Goal: Contribute content: Contribute content

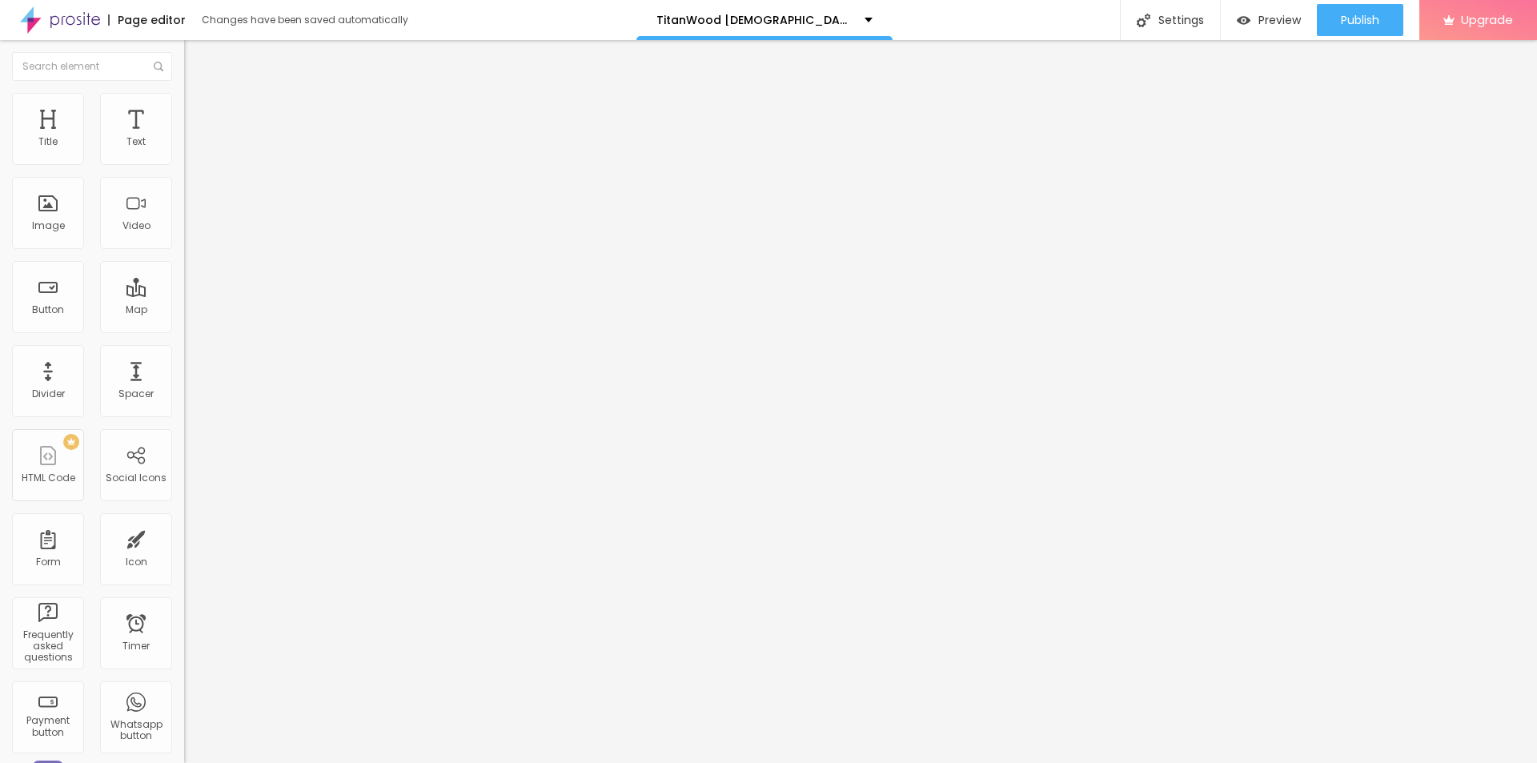
click at [184, 98] on img at bounding box center [191, 100] width 14 height 14
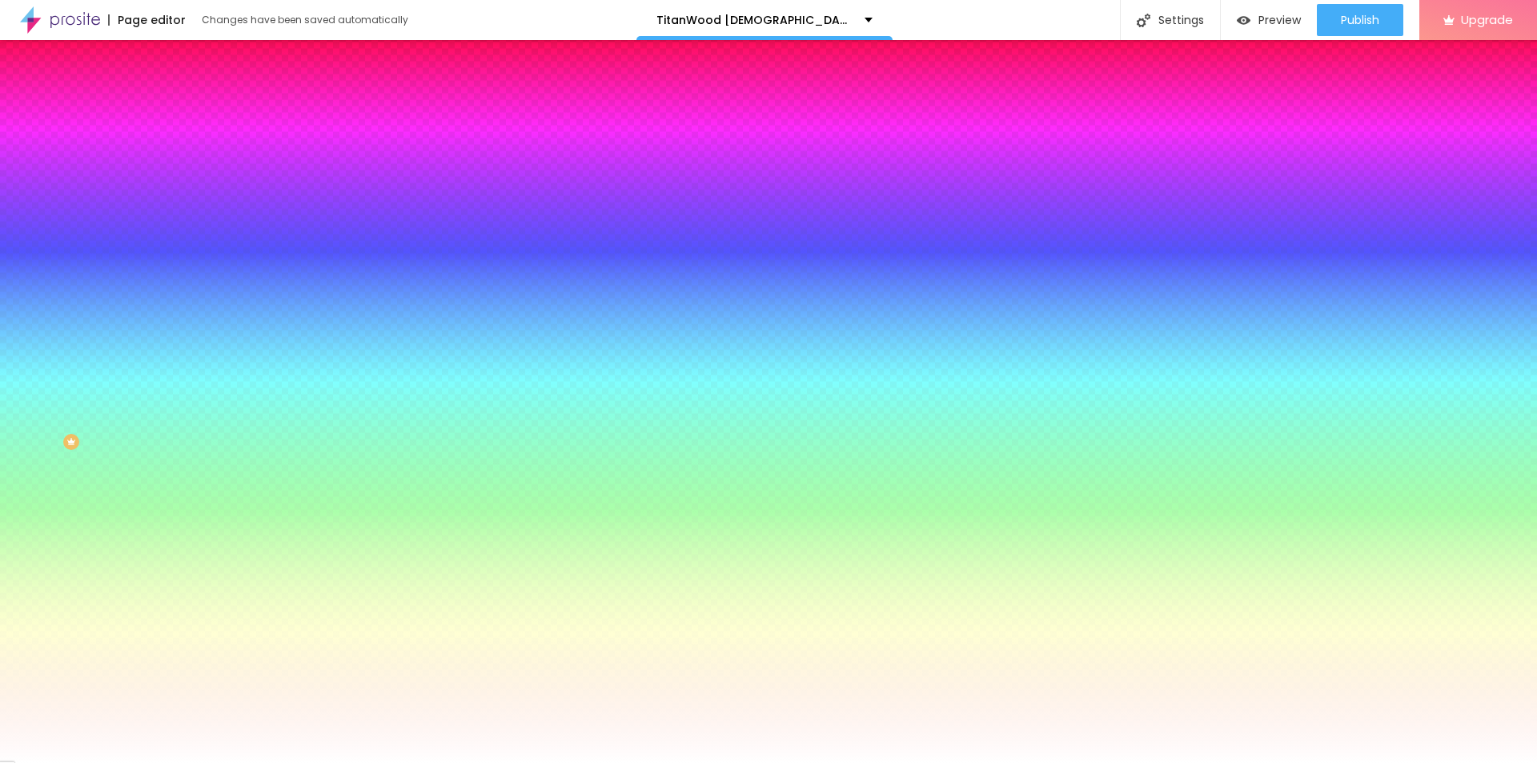
click at [184, 147] on span "Add image" at bounding box center [217, 141] width 66 height 14
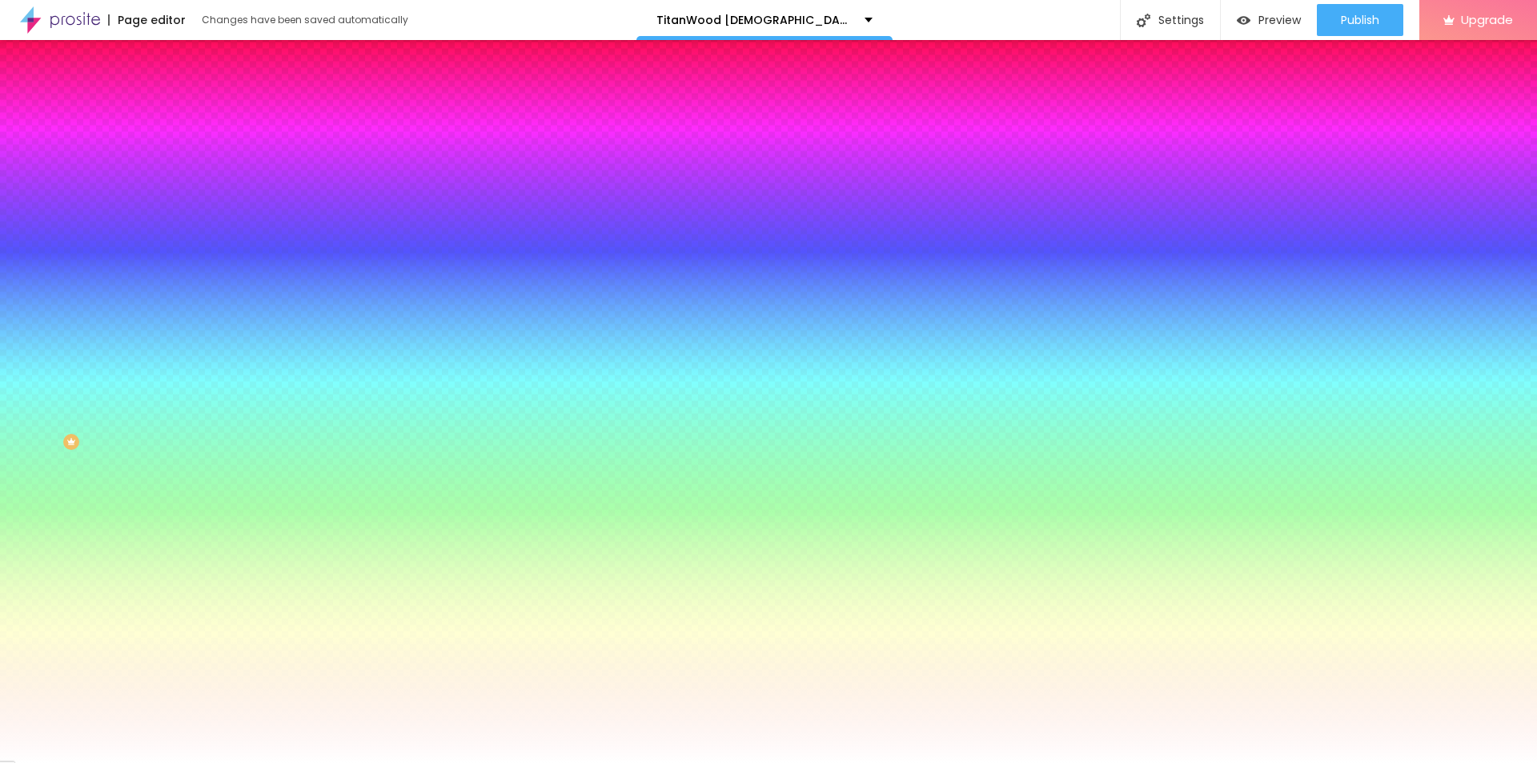
click at [184, 109] on img at bounding box center [191, 116] width 14 height 14
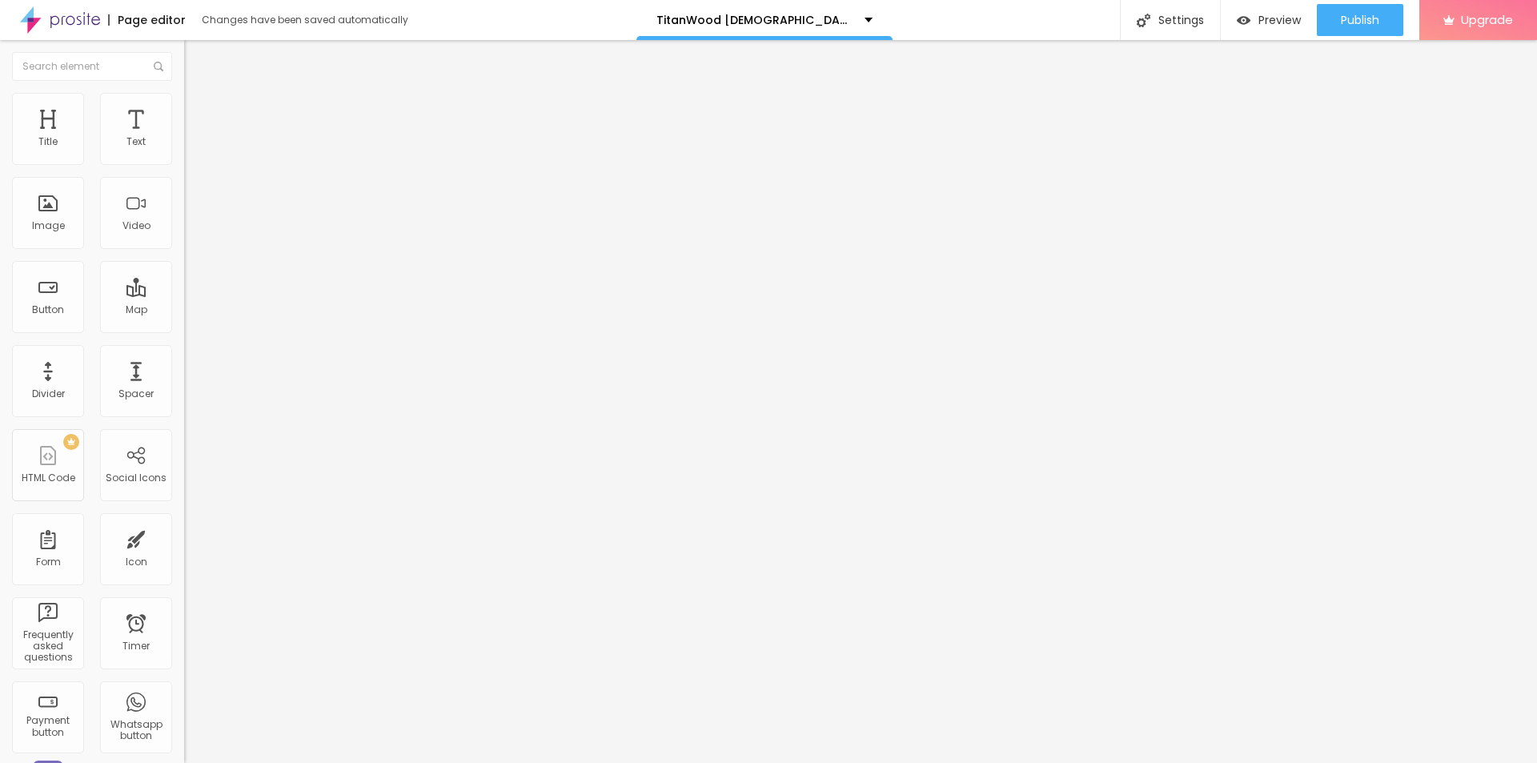
type input "5"
type input "10"
type input "15"
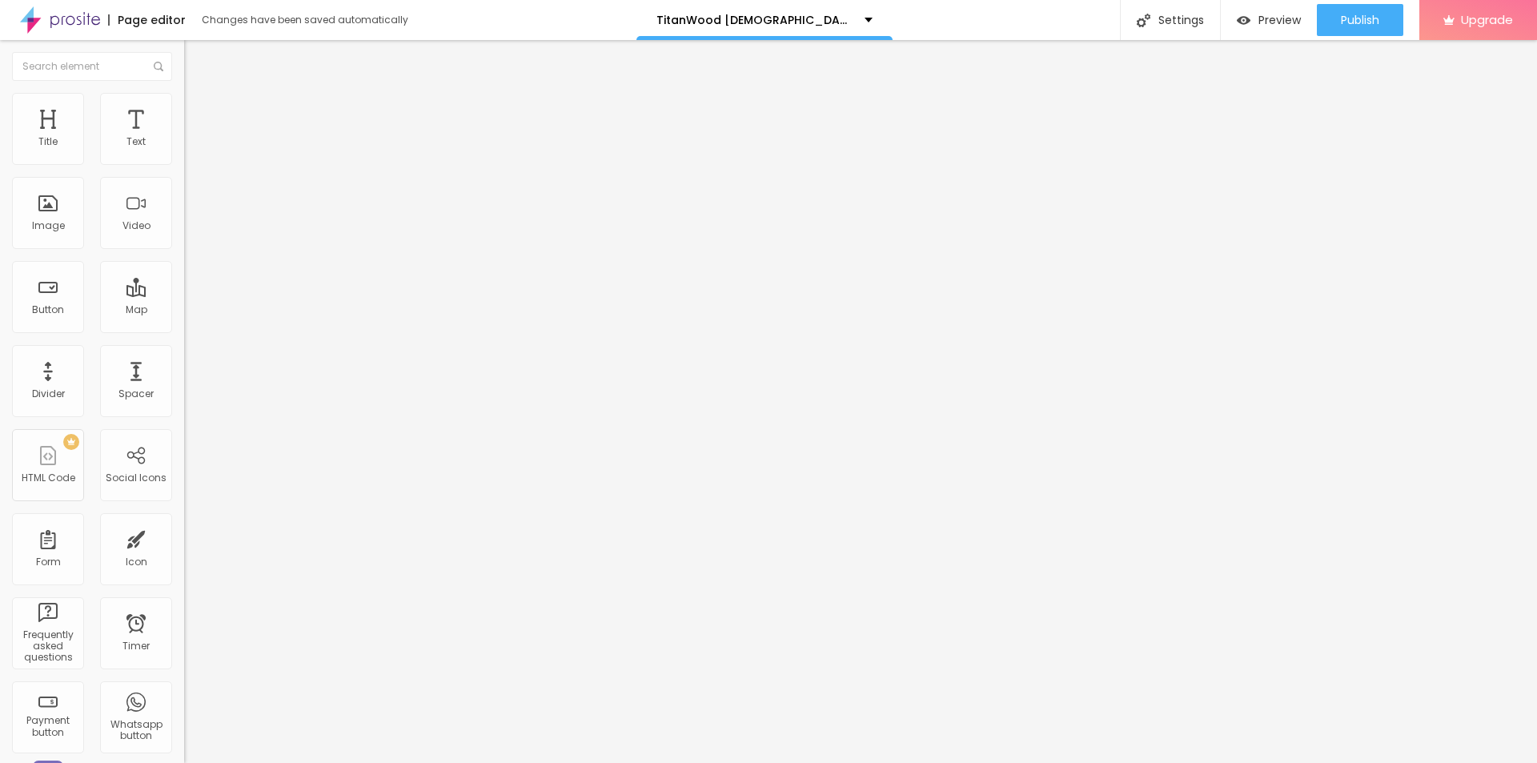
type input "15"
type input "20"
type input "25"
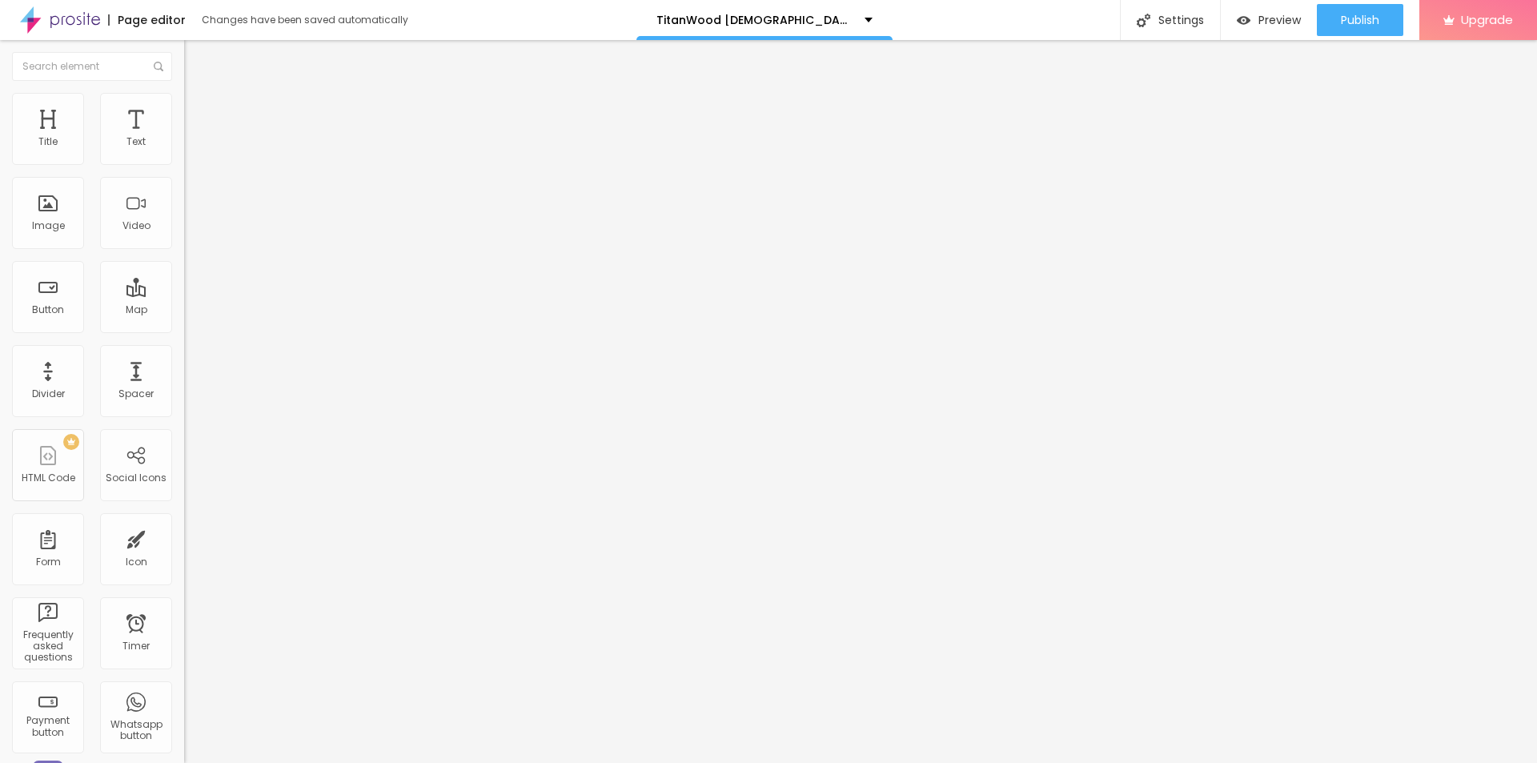
type input "30"
drag, startPoint x: 41, startPoint y: 156, endPoint x: 233, endPoint y: 159, distance: 192.2
type input "30"
click at [233, 311] on input "range" at bounding box center [235, 317] width 103 height 13
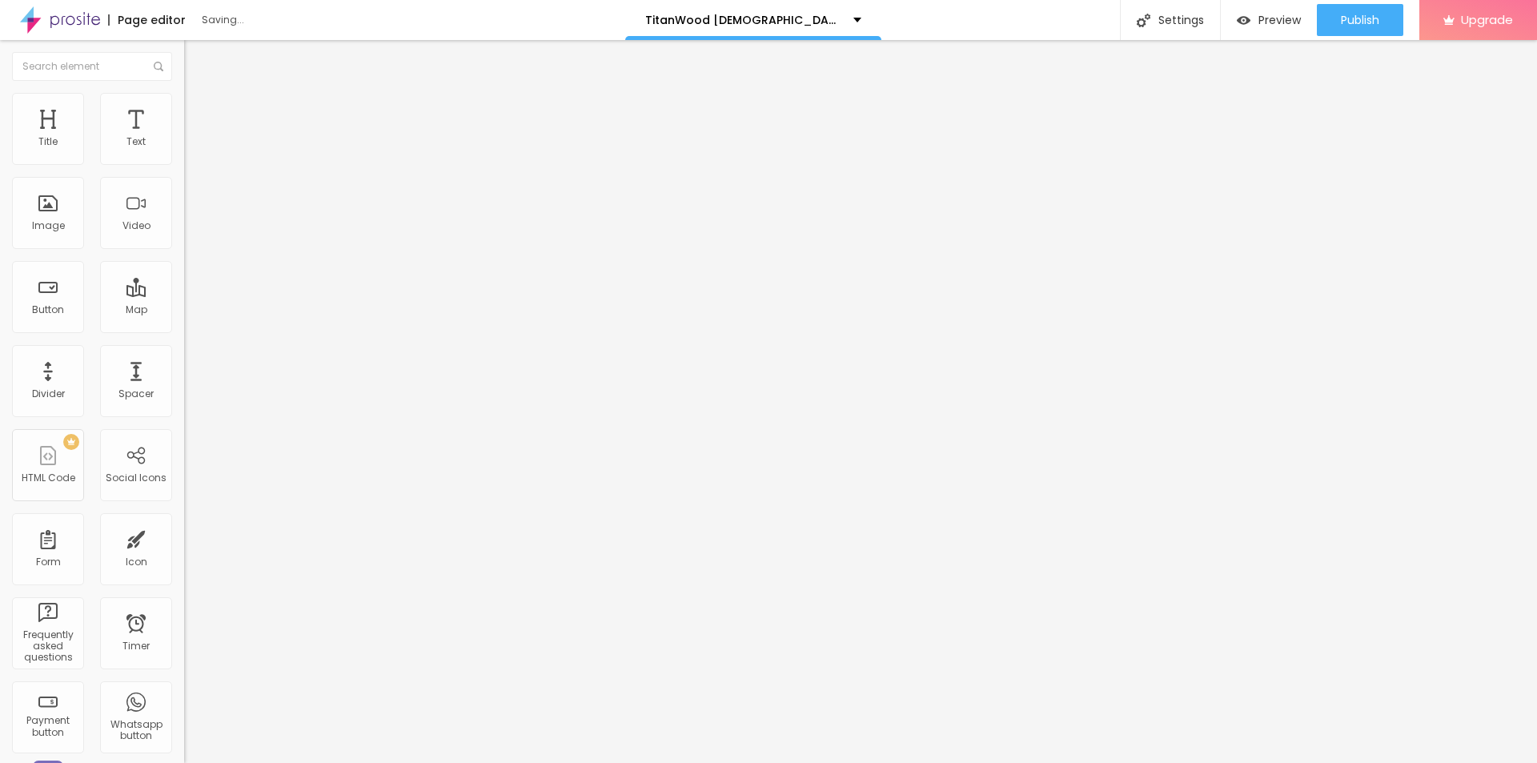
type input "76"
type input "276"
type input "500"
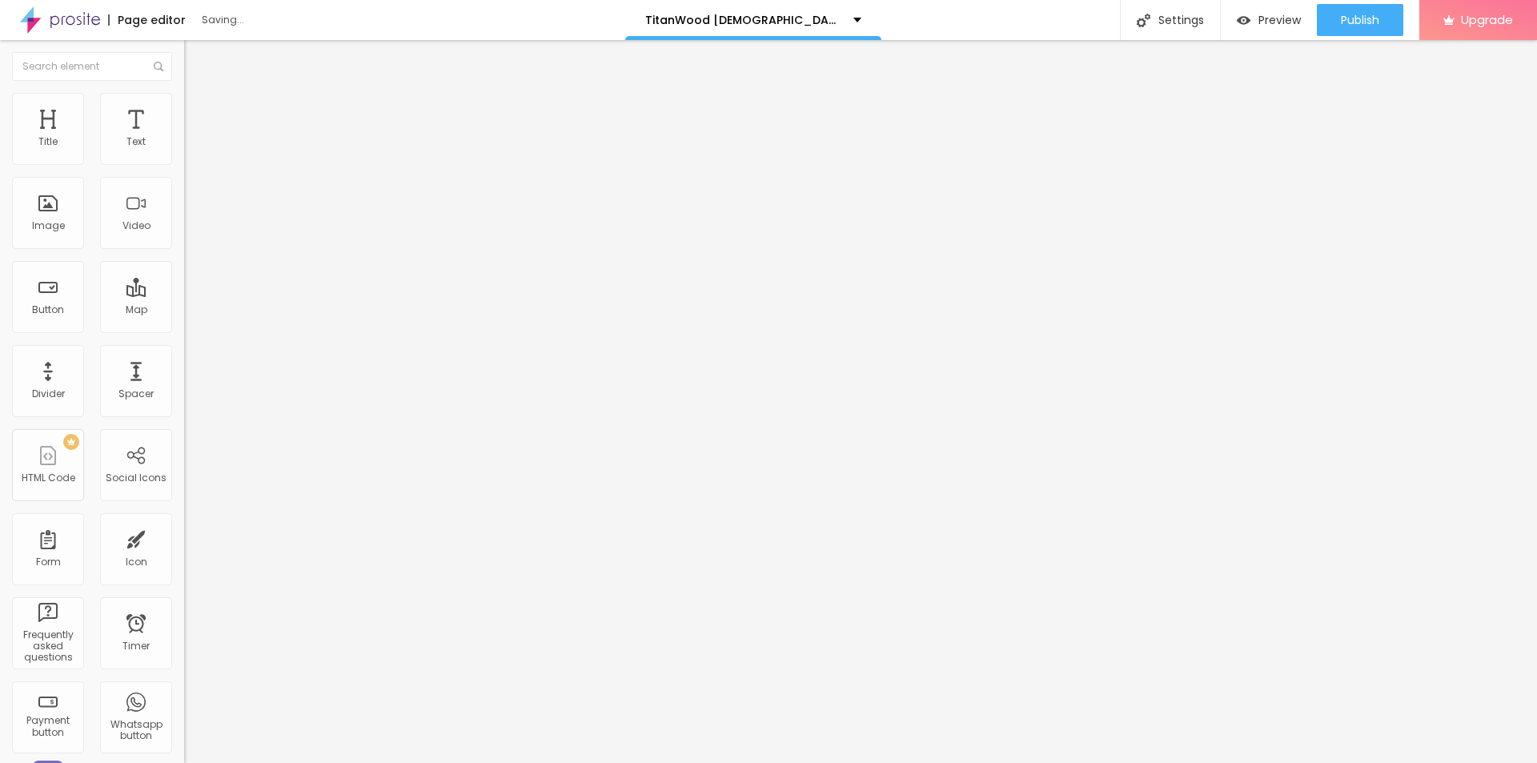
type input "500"
type input "455"
type input "281"
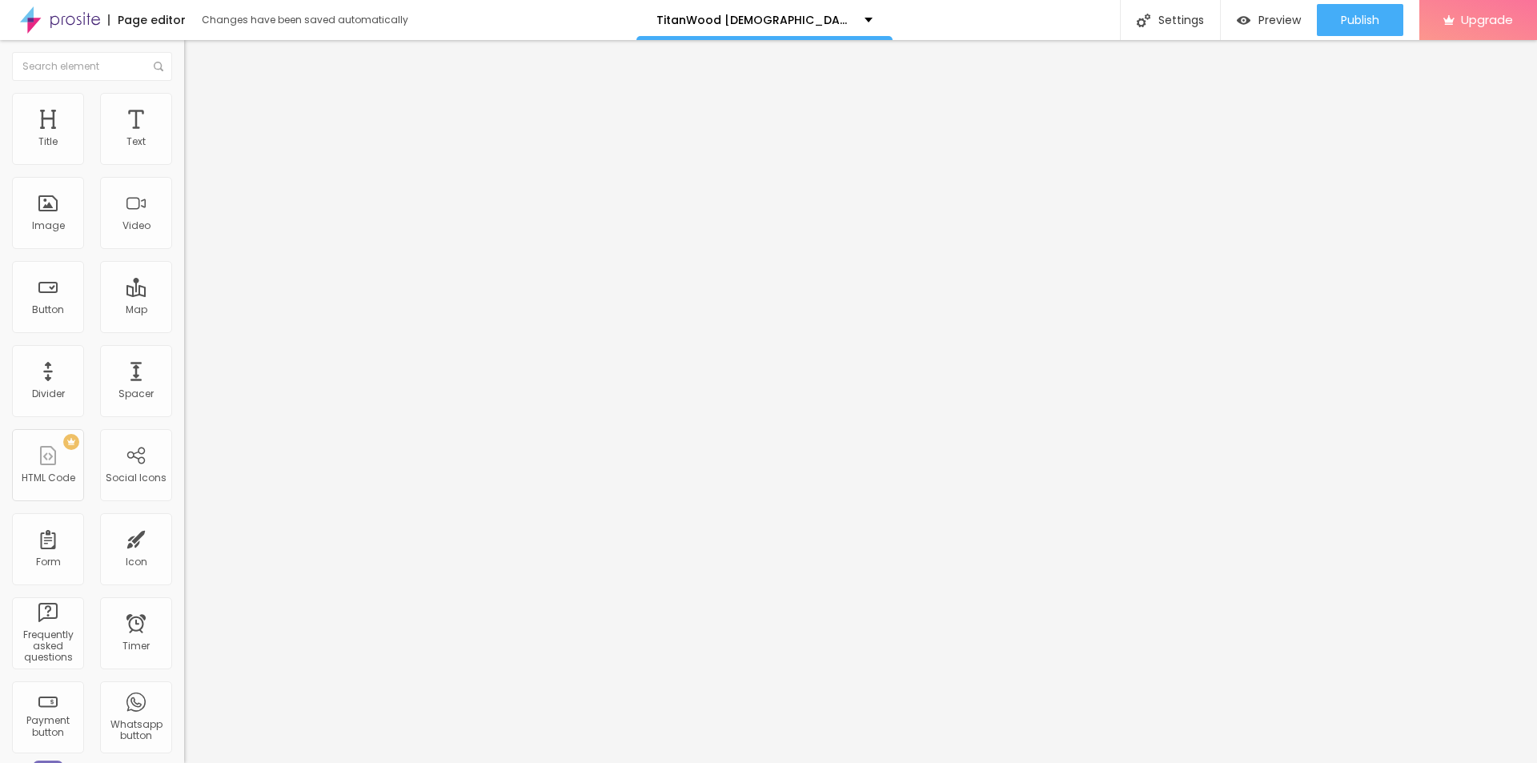
type input "86"
type input "28"
type input "0"
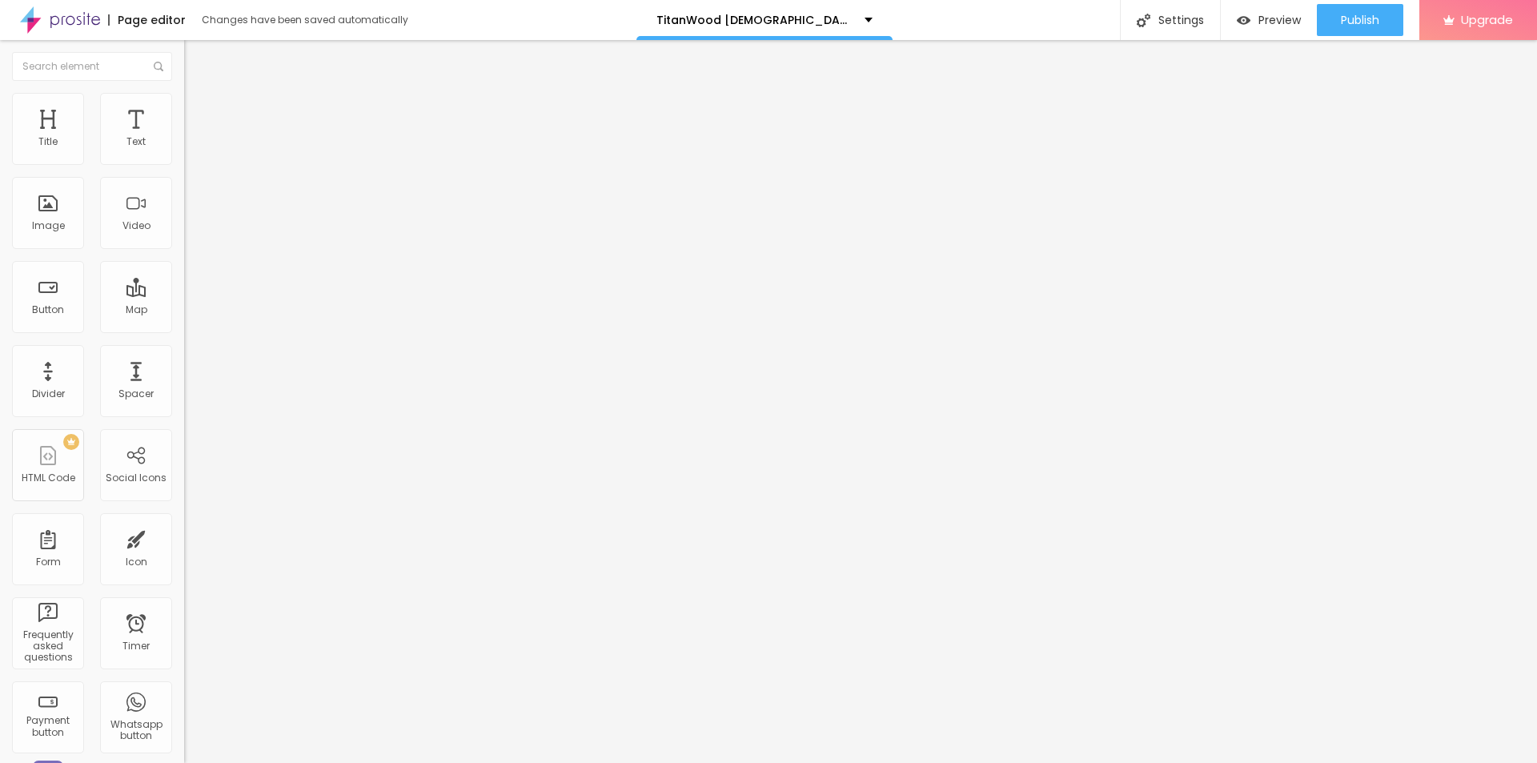
type input "0"
type input "2"
type input "7"
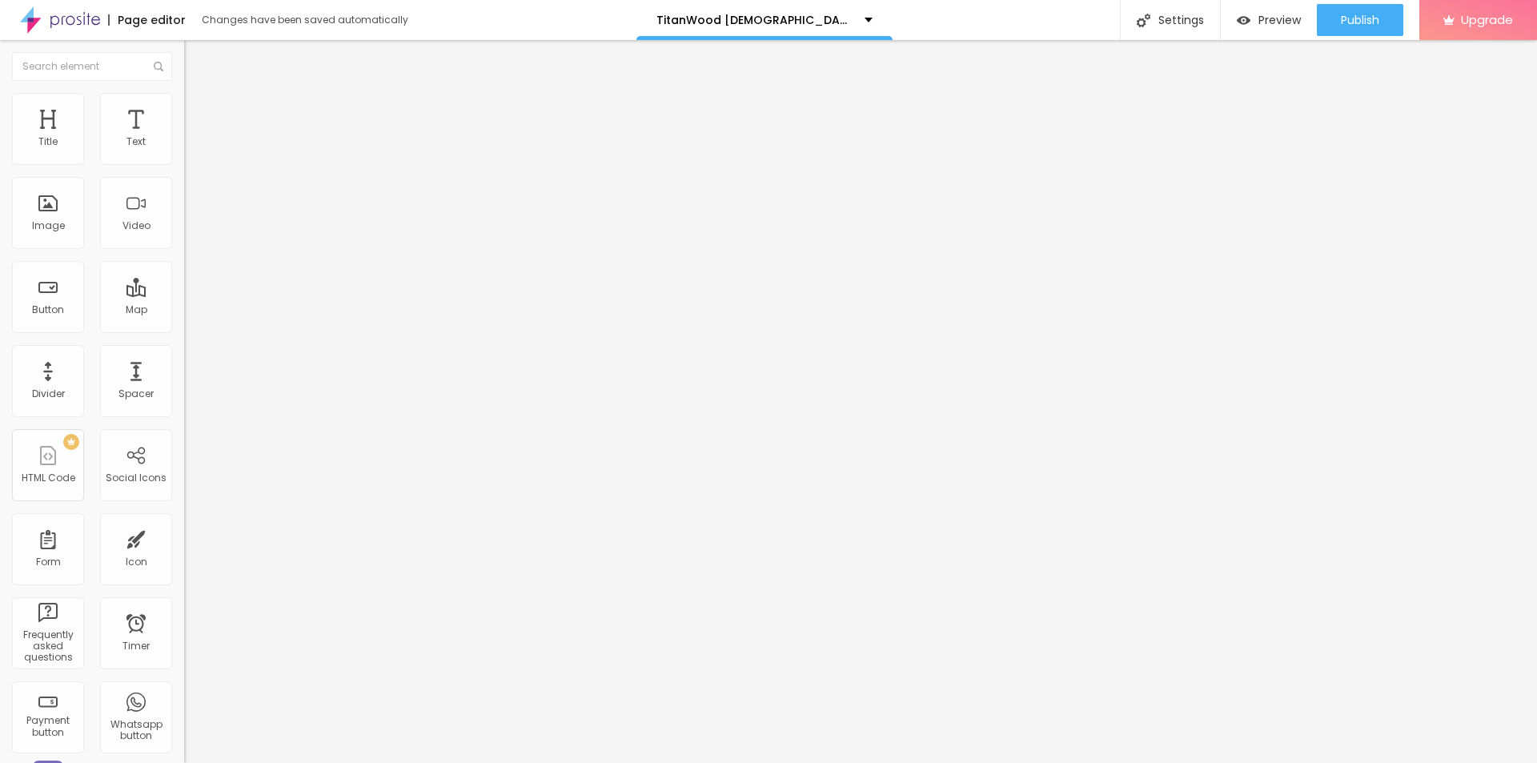
type input "13"
type input "18"
type input "34"
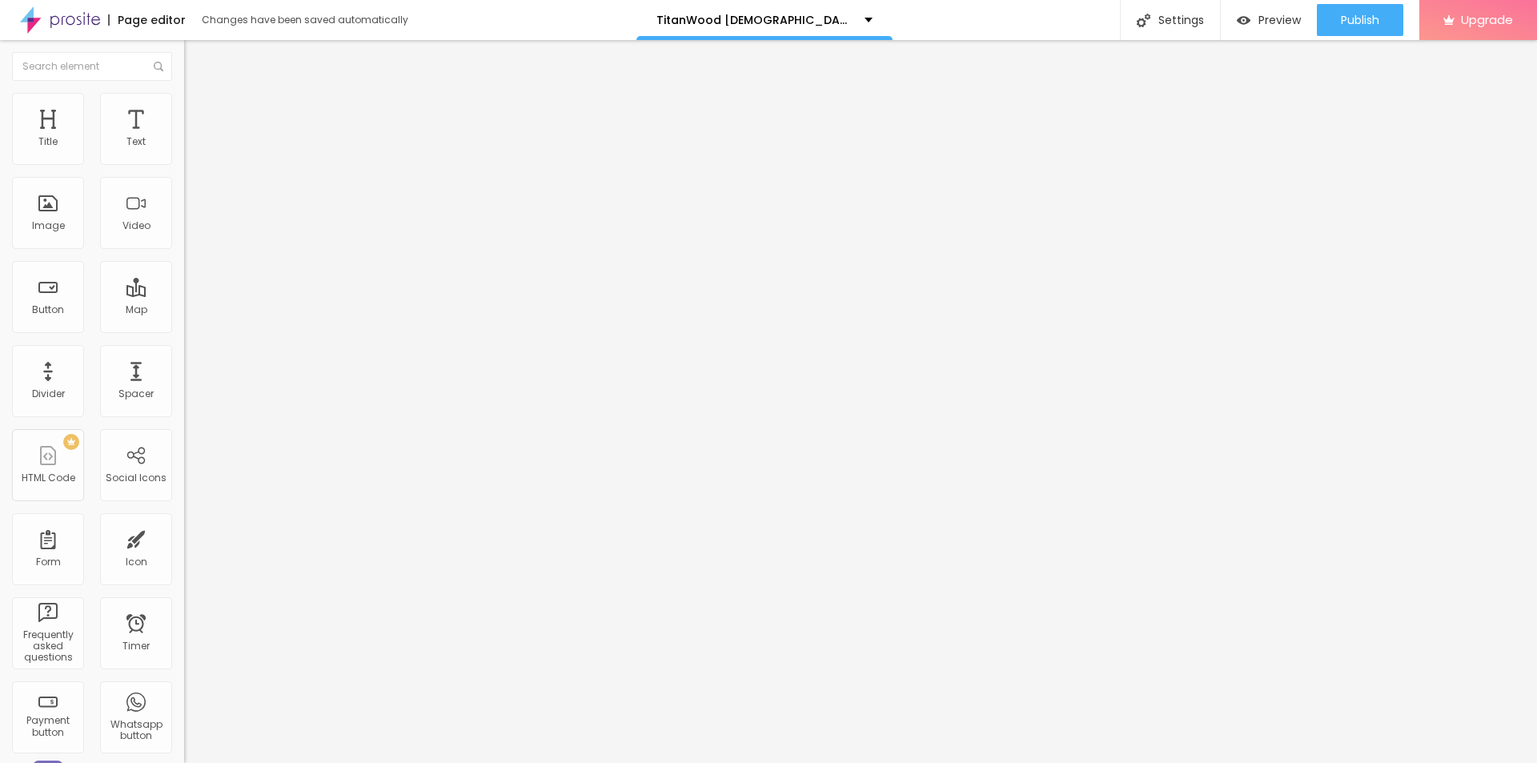
type input "34"
type input "50"
type input "55"
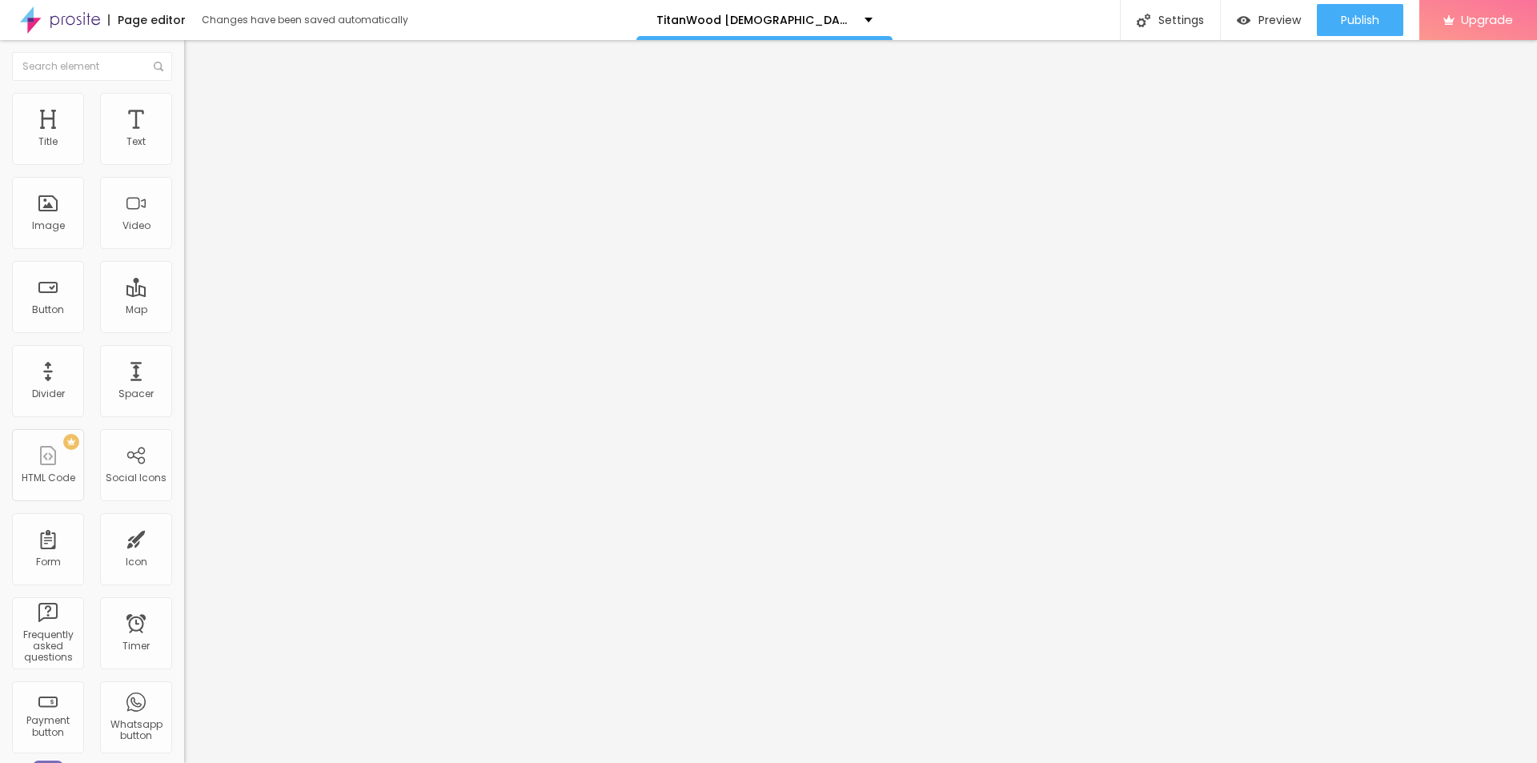
type input "71"
type input "81"
type input "92"
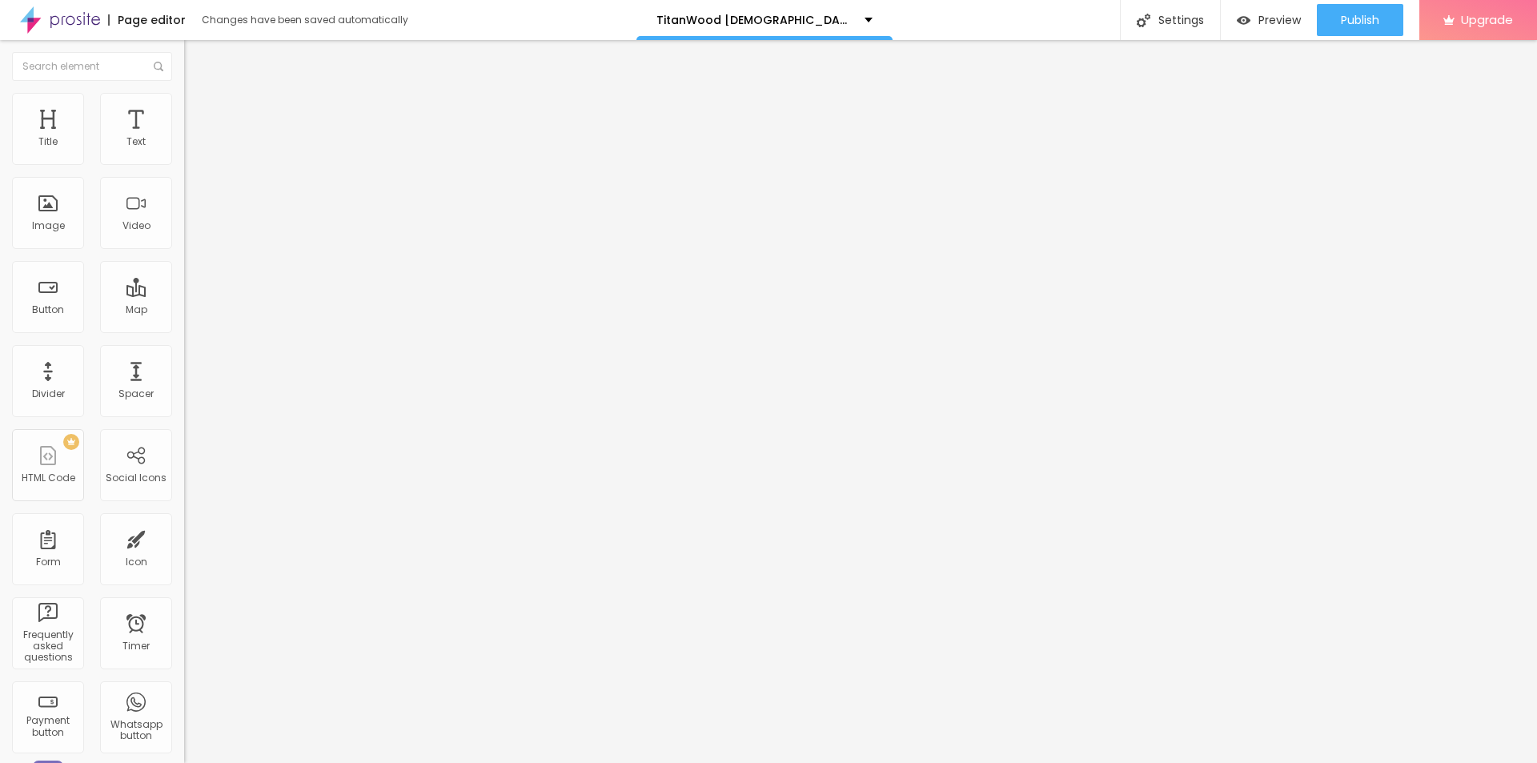
type input "92"
drag, startPoint x: 38, startPoint y: 185, endPoint x: 50, endPoint y: 220, distance: 37.2
type input "92"
click at [184, 537] on input "range" at bounding box center [235, 543] width 103 height 13
click at [191, 232] on icon "button" at bounding box center [196, 228] width 10 height 10
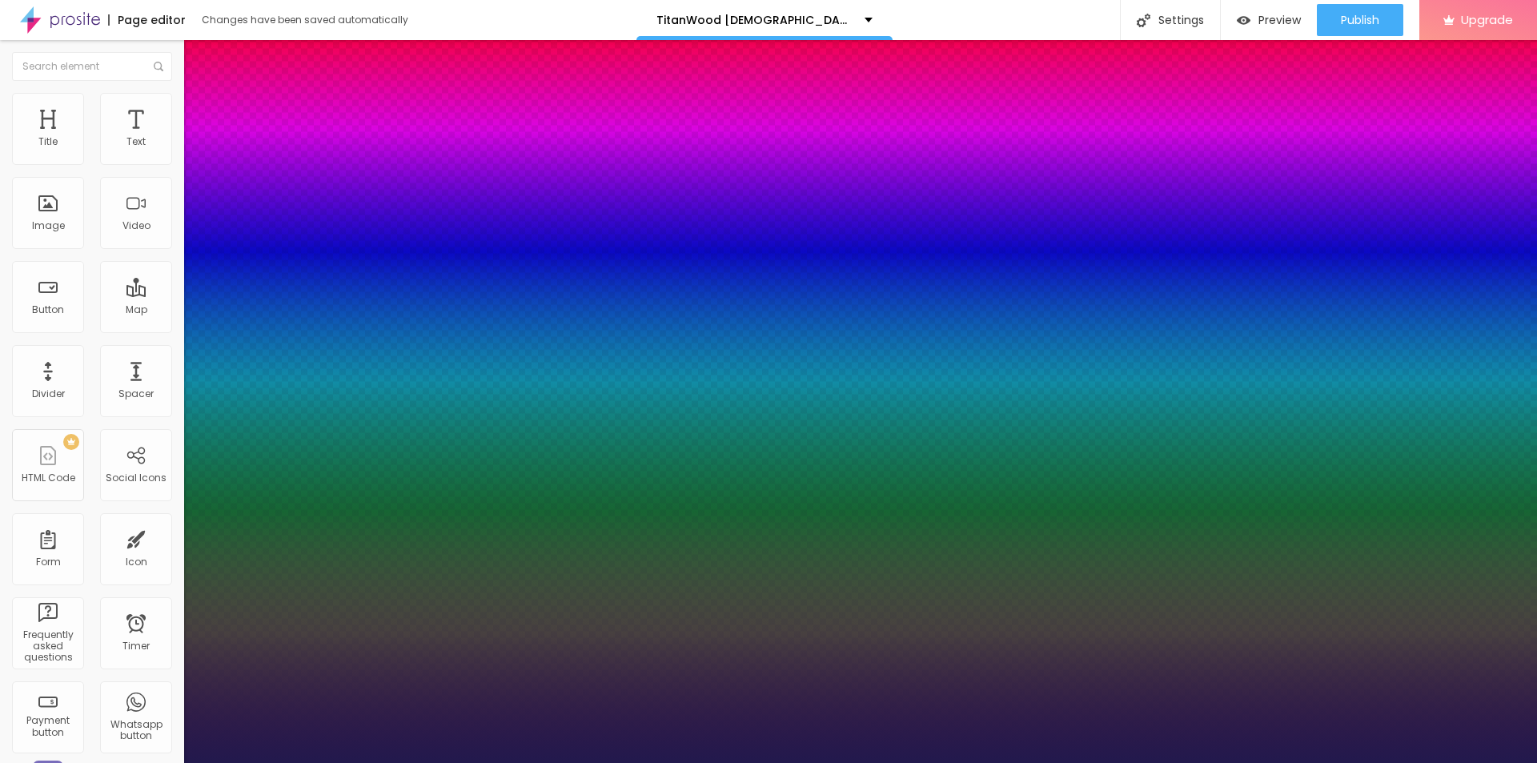
type input "1"
type input "20"
type input "1"
type input "23"
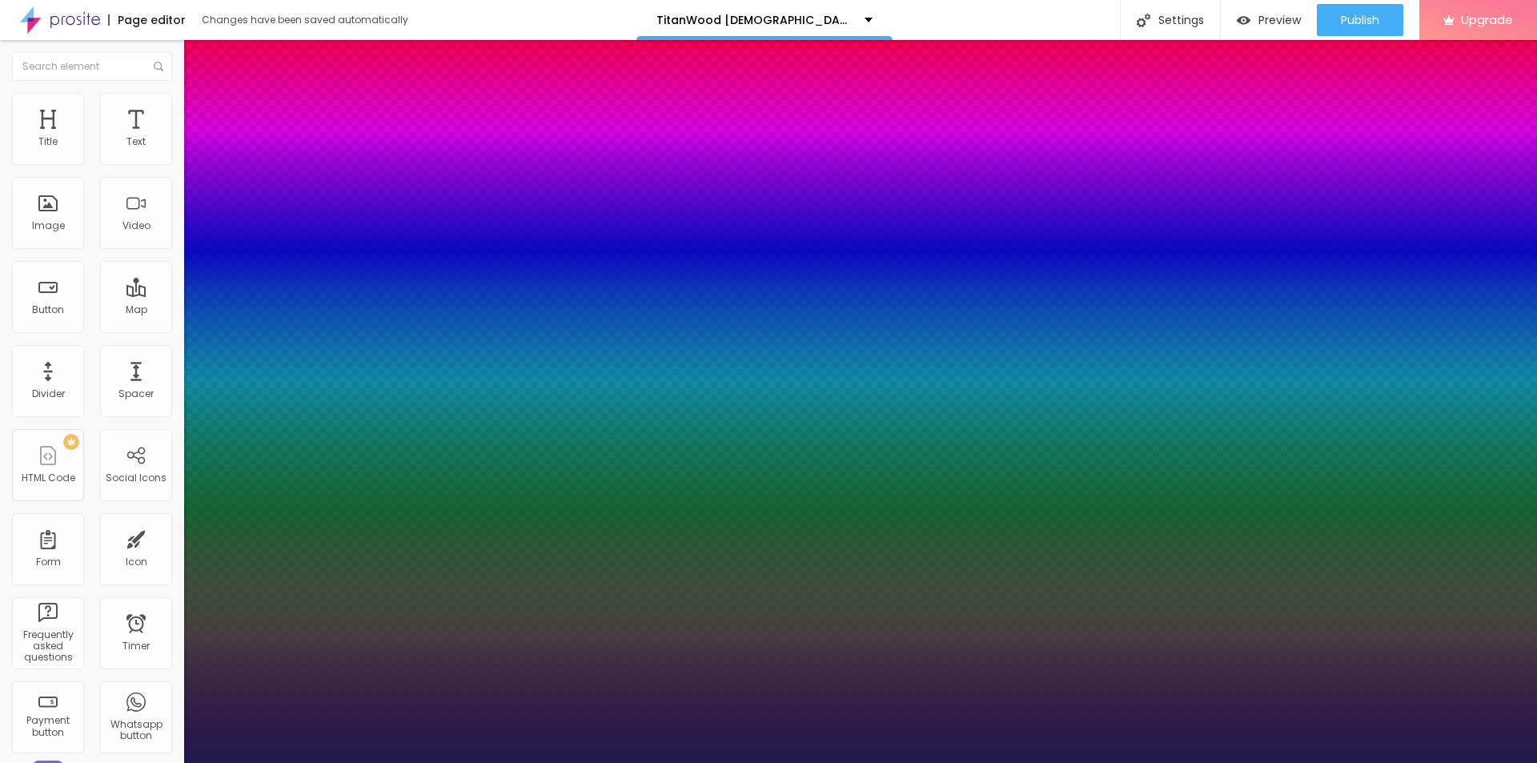
type input "23"
type input "1"
type input "24"
type input "1"
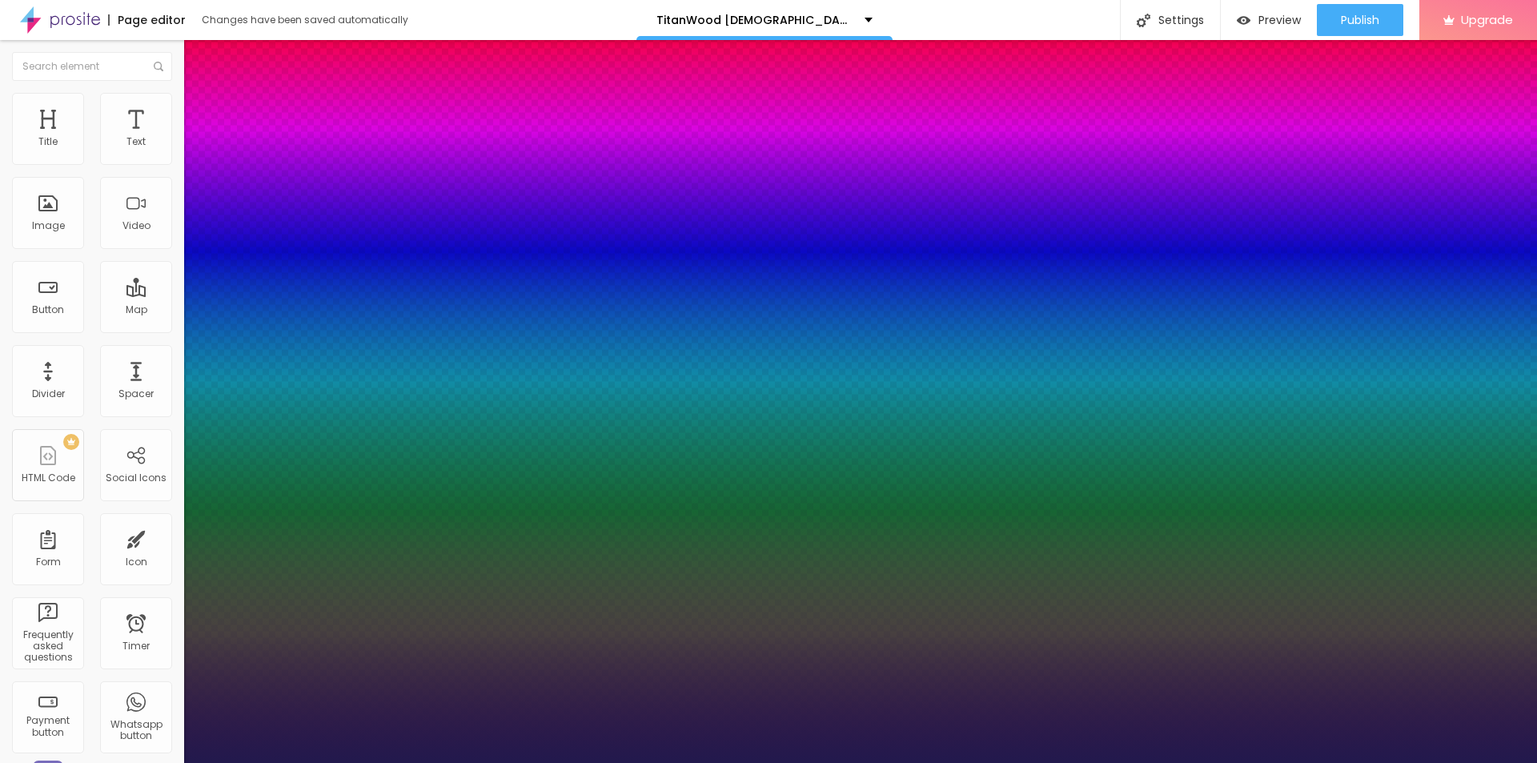
type input "25"
type input "1"
type input "29"
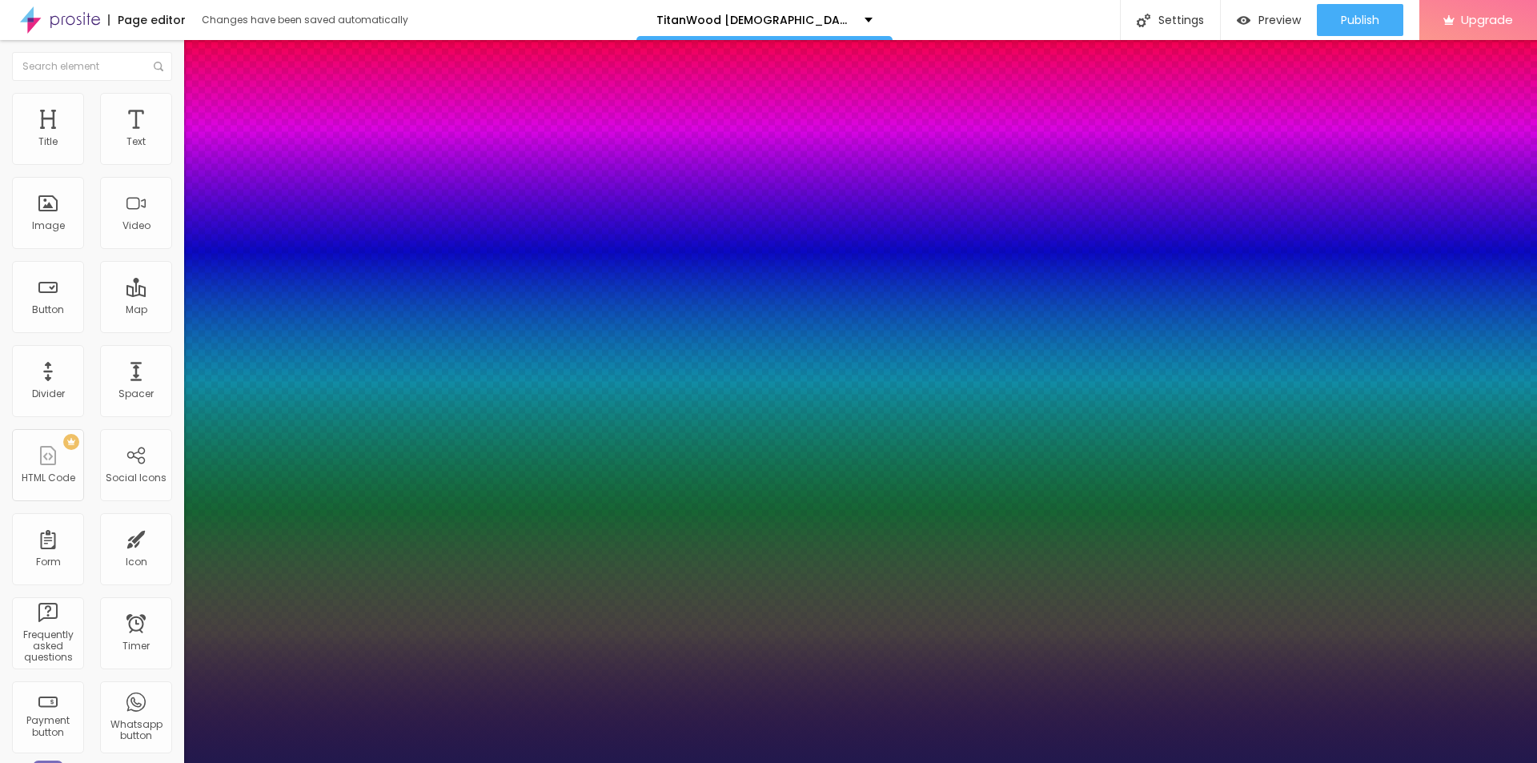
type input "1"
type input "32"
type input "1"
type input "33"
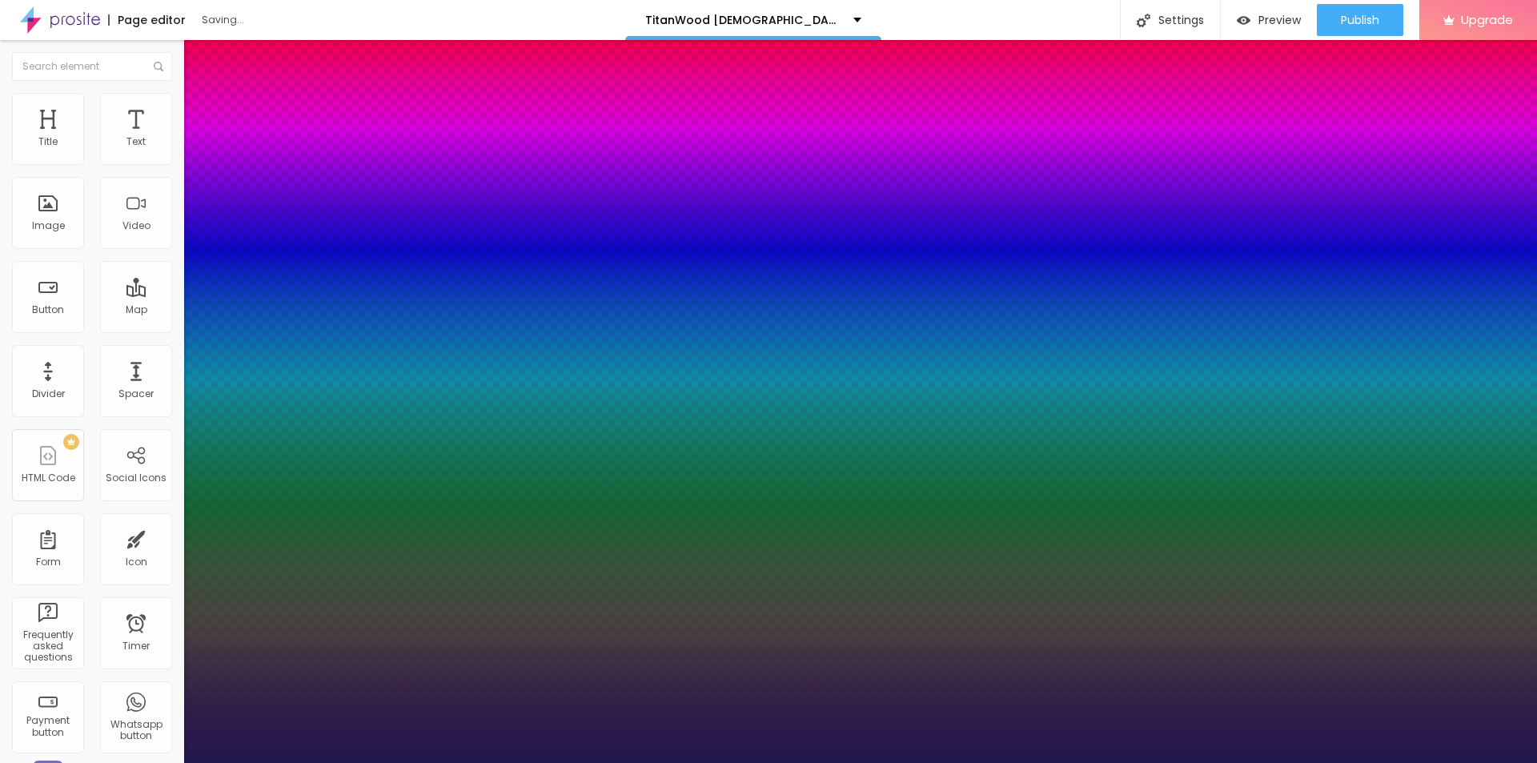
type input "33"
type input "1"
drag, startPoint x: 212, startPoint y: 450, endPoint x: 237, endPoint y: 452, distance: 24.9
type input "33"
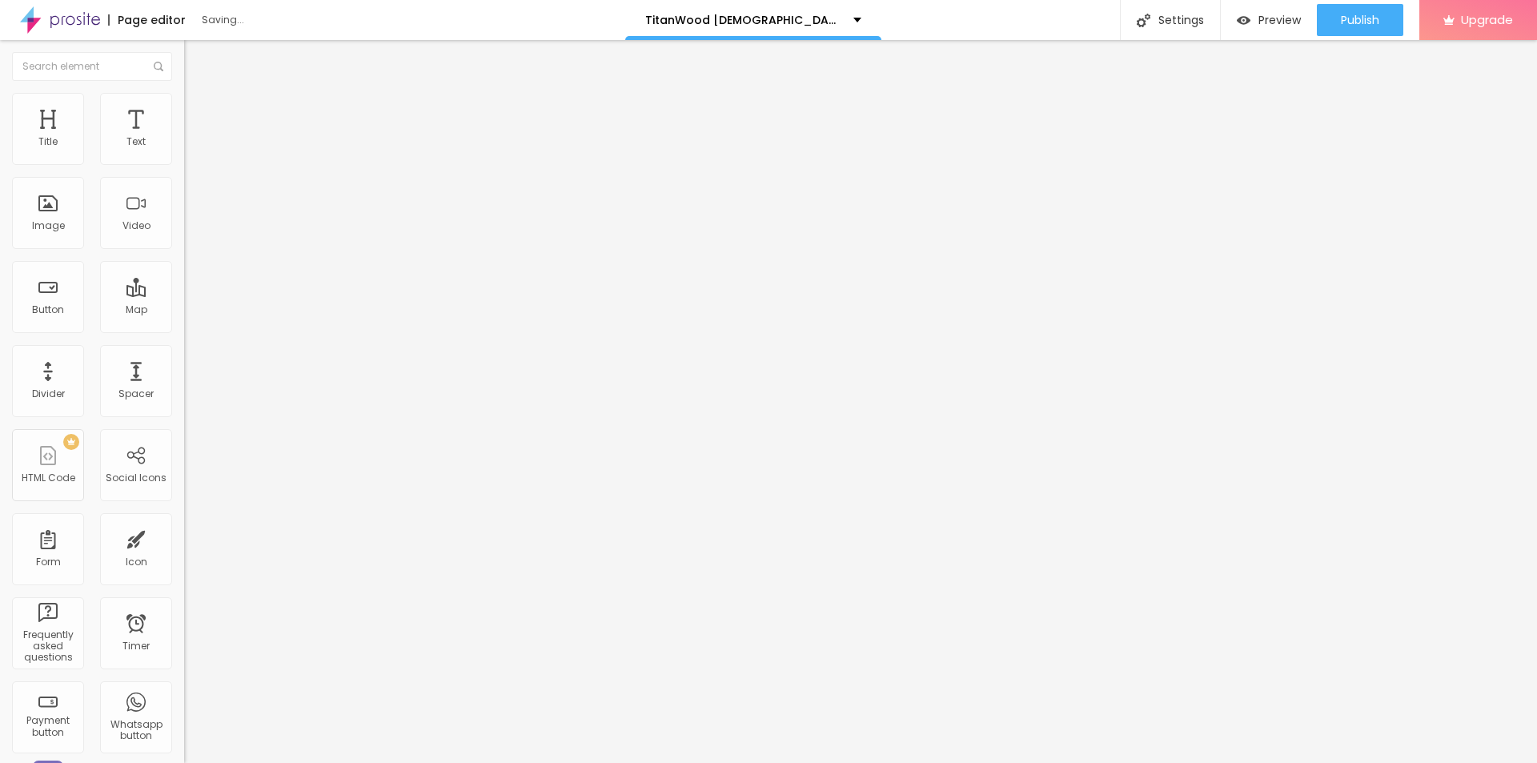
click at [184, 138] on span "Add image" at bounding box center [217, 131] width 66 height 14
click at [199, 110] on span "Style" at bounding box center [210, 104] width 23 height 14
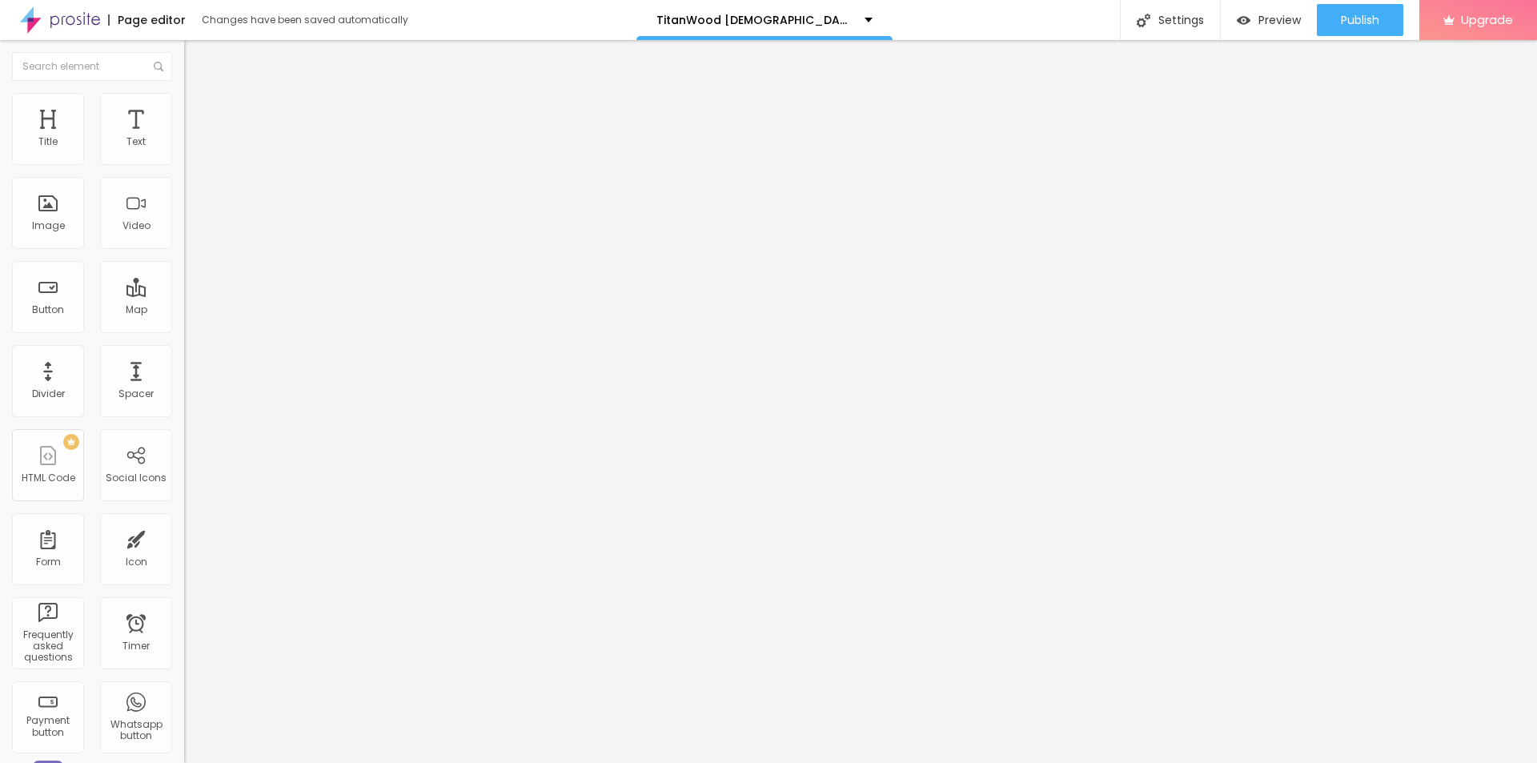
type input "95"
type input "85"
type input "65"
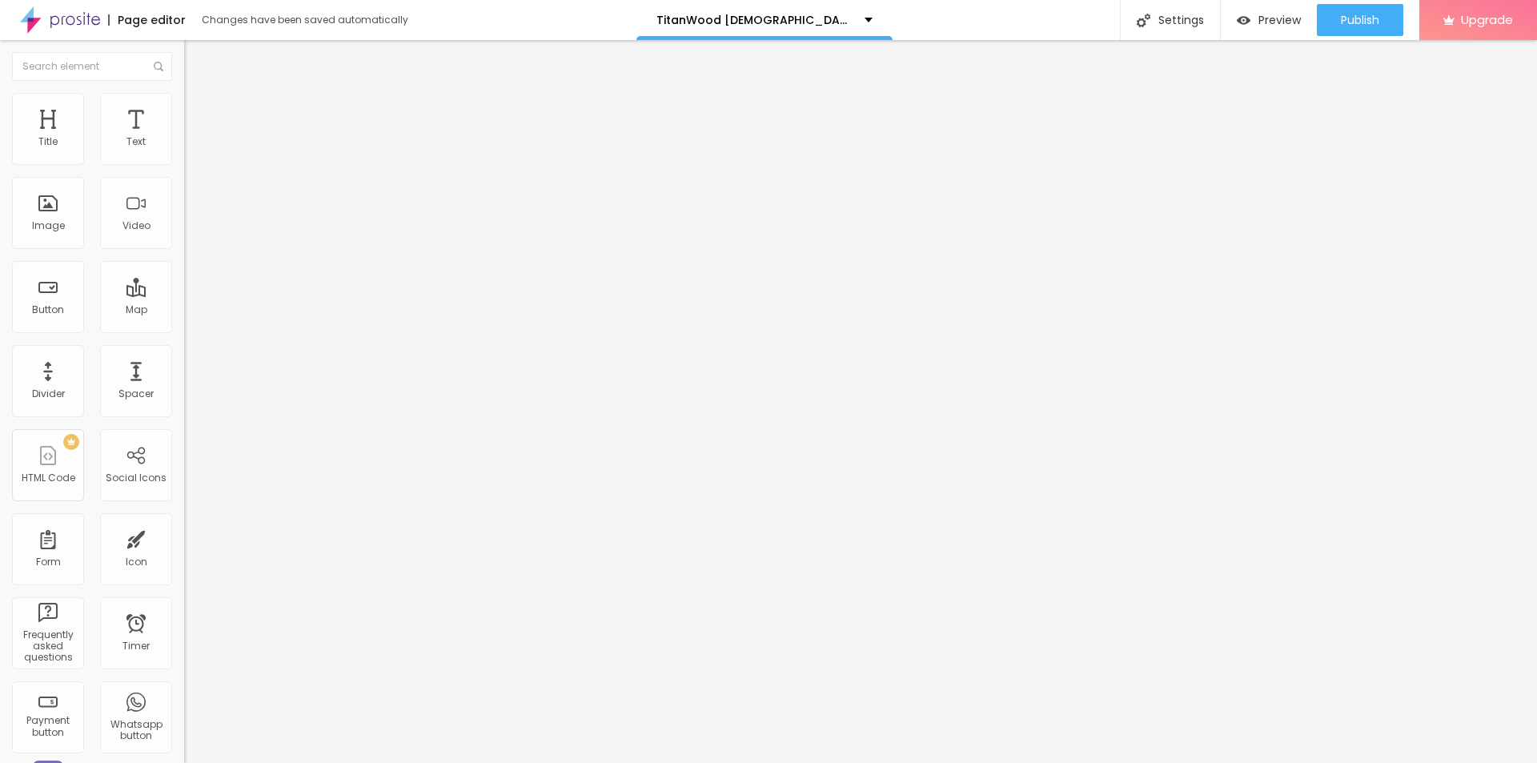
drag, startPoint x: 162, startPoint y: 171, endPoint x: 107, endPoint y: 172, distance: 54.4
type input "65"
click at [184, 164] on input "range" at bounding box center [235, 157] width 103 height 13
click at [184, 91] on img at bounding box center [191, 84] width 14 height 14
click at [184, 162] on input "text" at bounding box center [280, 154] width 192 height 16
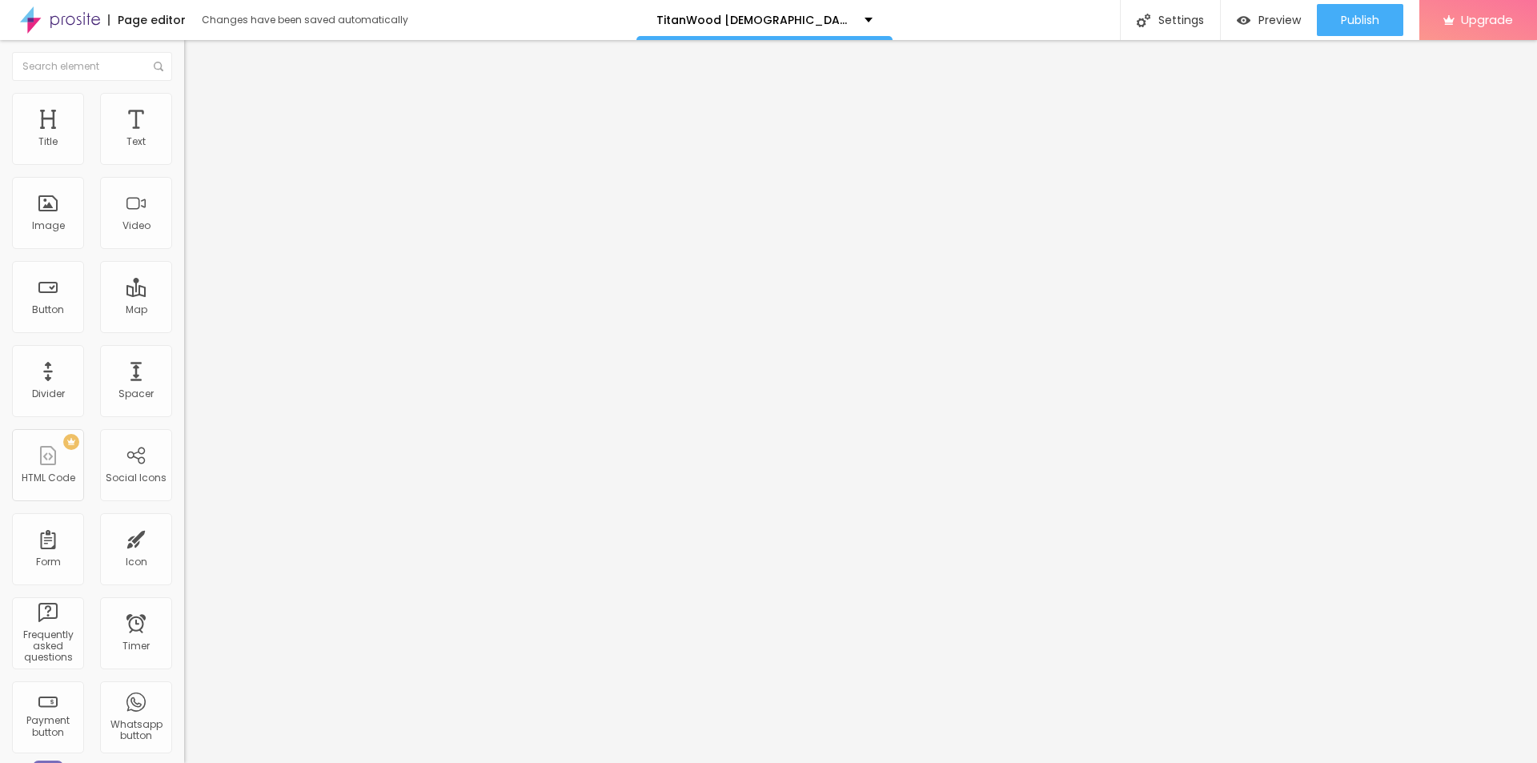
paste input "TitanWood Gummies"
type input "TitanWood Gummies"
click at [184, 328] on input "https://" at bounding box center [280, 320] width 192 height 16
paste input "[DOMAIN_NAME][URL]"
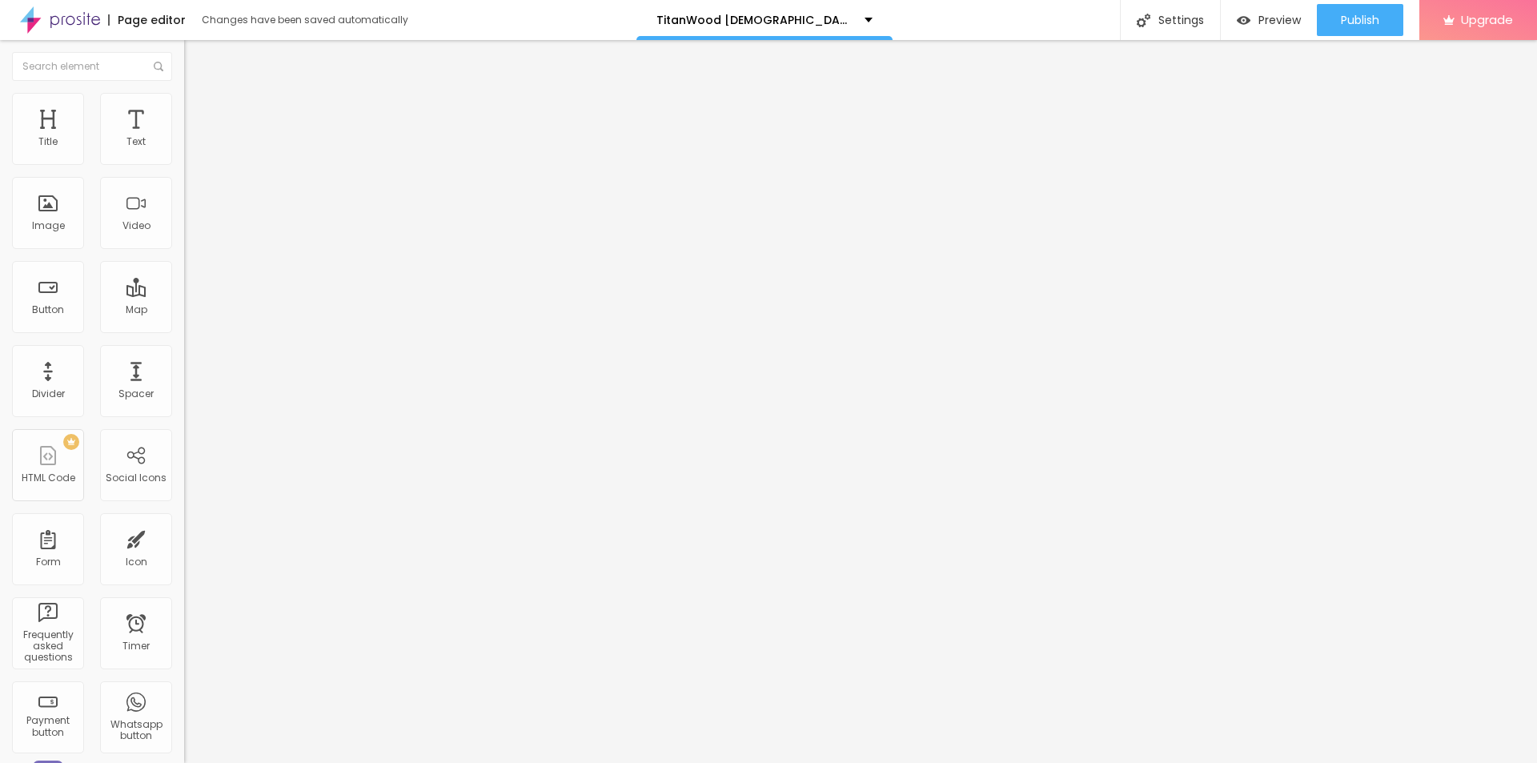
type input "[URL][DOMAIN_NAME]"
click at [184, 138] on span "Add image" at bounding box center [217, 131] width 66 height 14
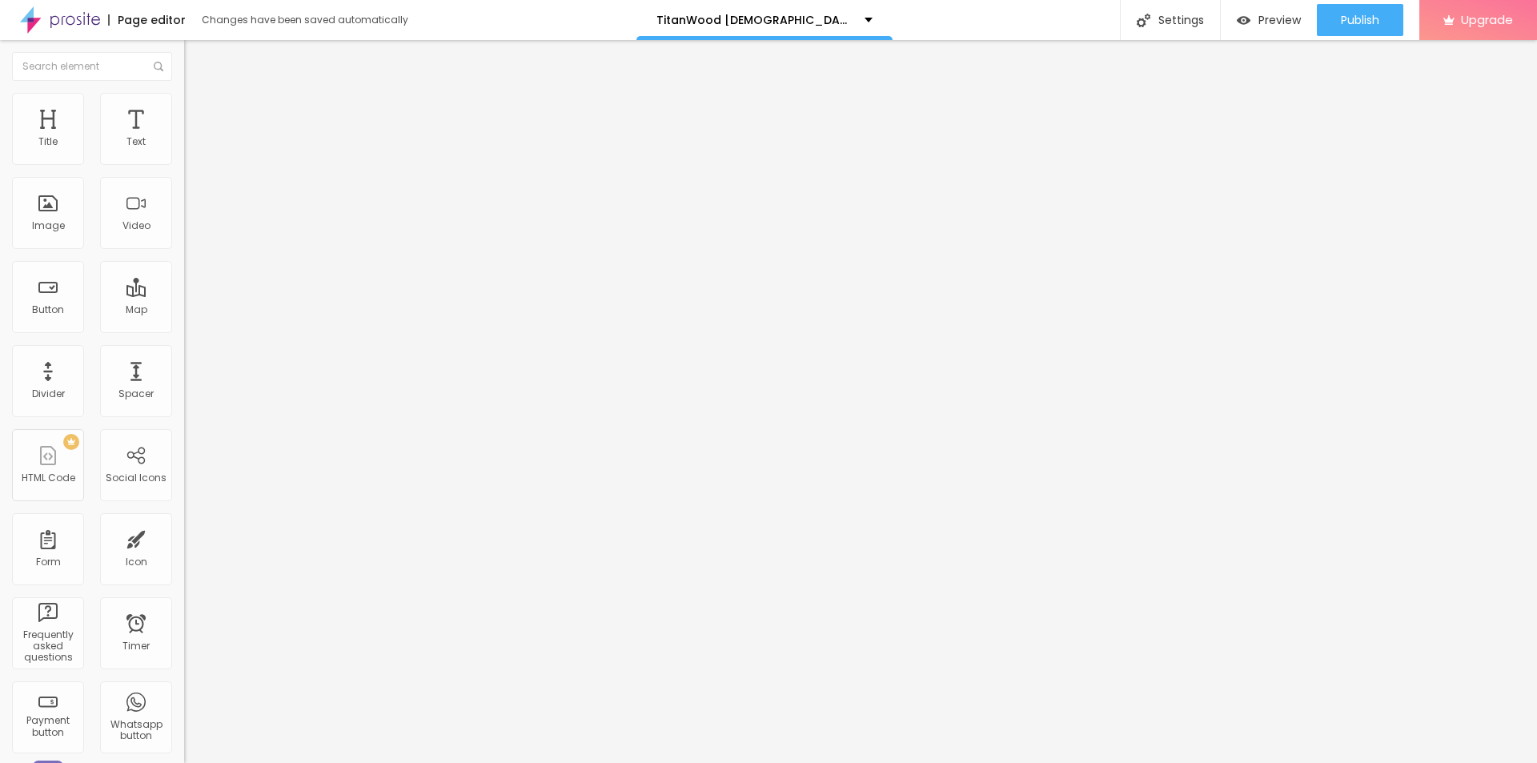
click at [184, 162] on input "text" at bounding box center [280, 154] width 192 height 16
paste input "TitanWood [DEMOGRAPHIC_DATA][MEDICAL_DATA] Gummies"
type input "TitanWood [DEMOGRAPHIC_DATA][MEDICAL_DATA] Gummies"
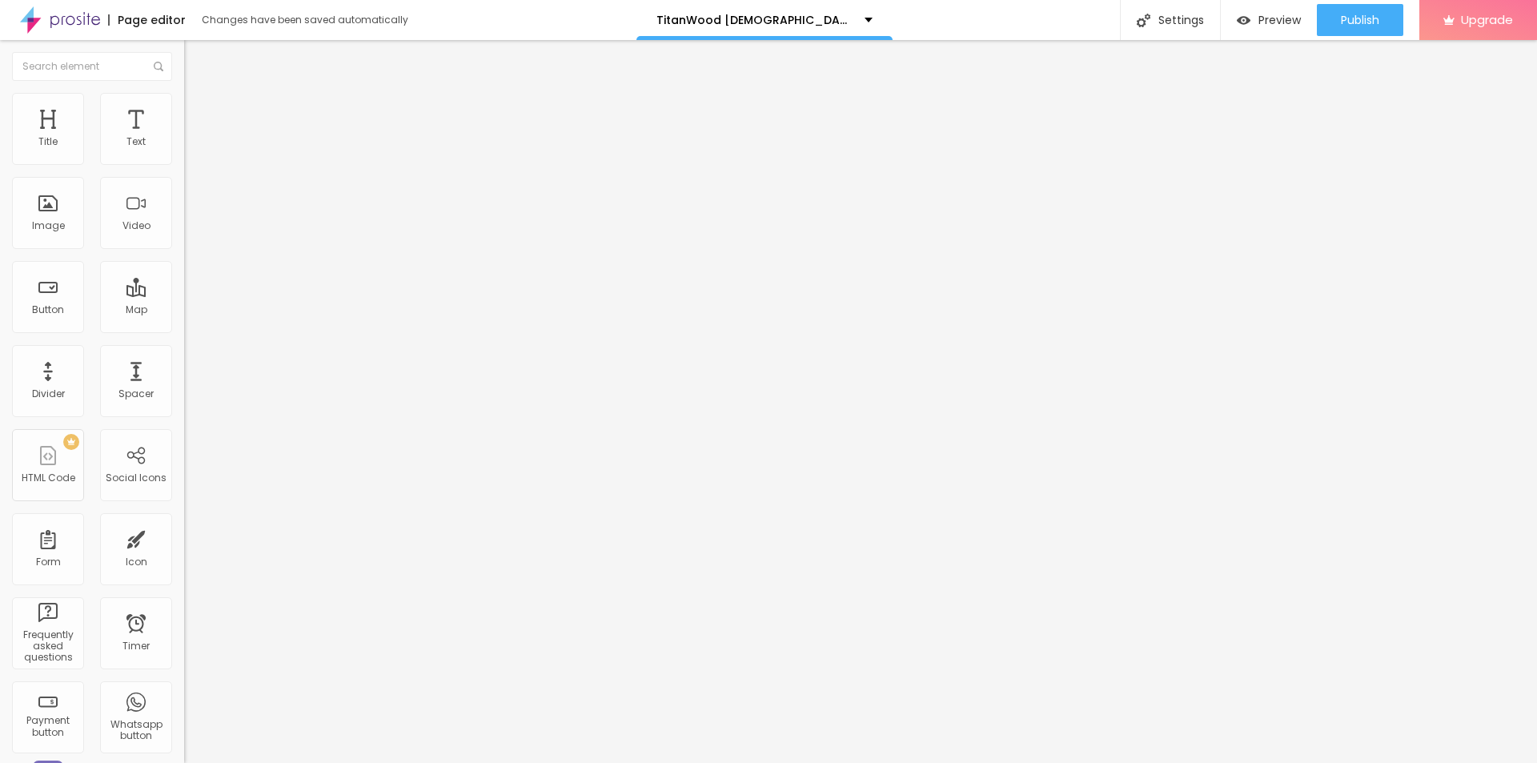
click at [184, 328] on input "https://" at bounding box center [280, 320] width 192 height 16
paste input "[DOMAIN_NAME][URL]"
type input "[URL][DOMAIN_NAME]"
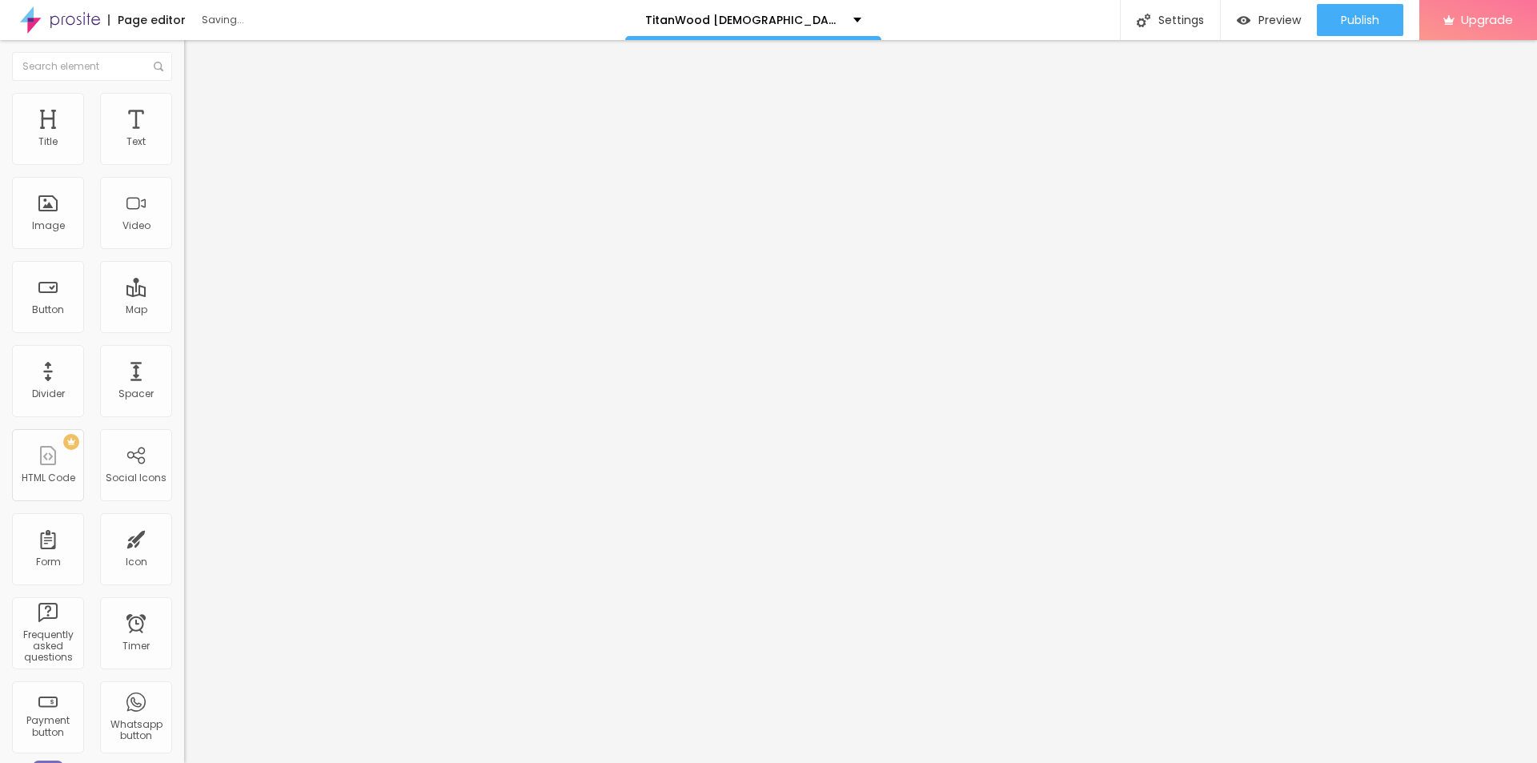
click at [184, 100] on li "Style" at bounding box center [276, 101] width 184 height 16
type input "60"
type input "55"
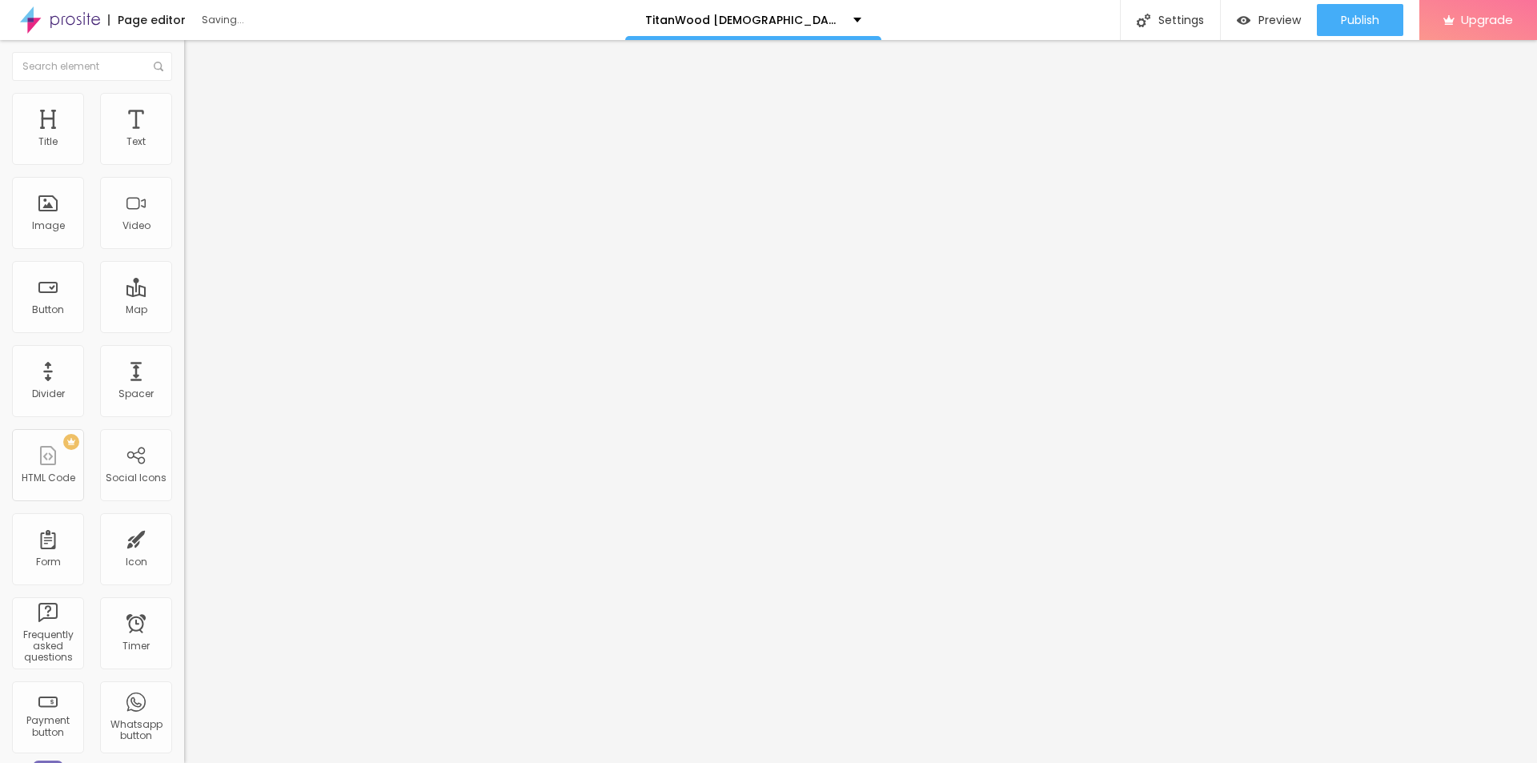
type input "50"
type input "45"
type input "40"
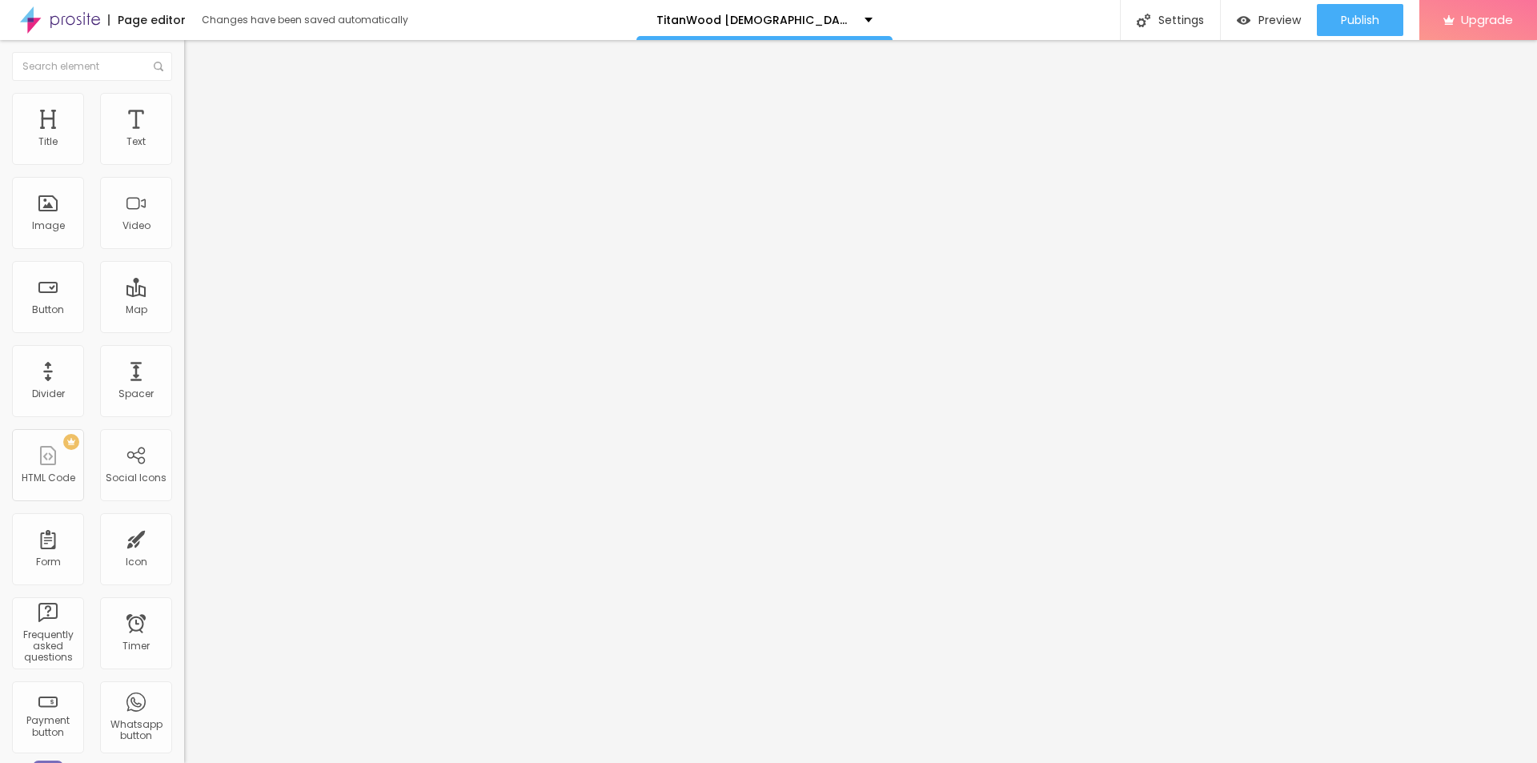
type input "40"
type input "35"
drag, startPoint x: 168, startPoint y: 173, endPoint x: 56, endPoint y: 181, distance: 112.4
type input "35"
click at [184, 164] on input "range" at bounding box center [235, 157] width 103 height 13
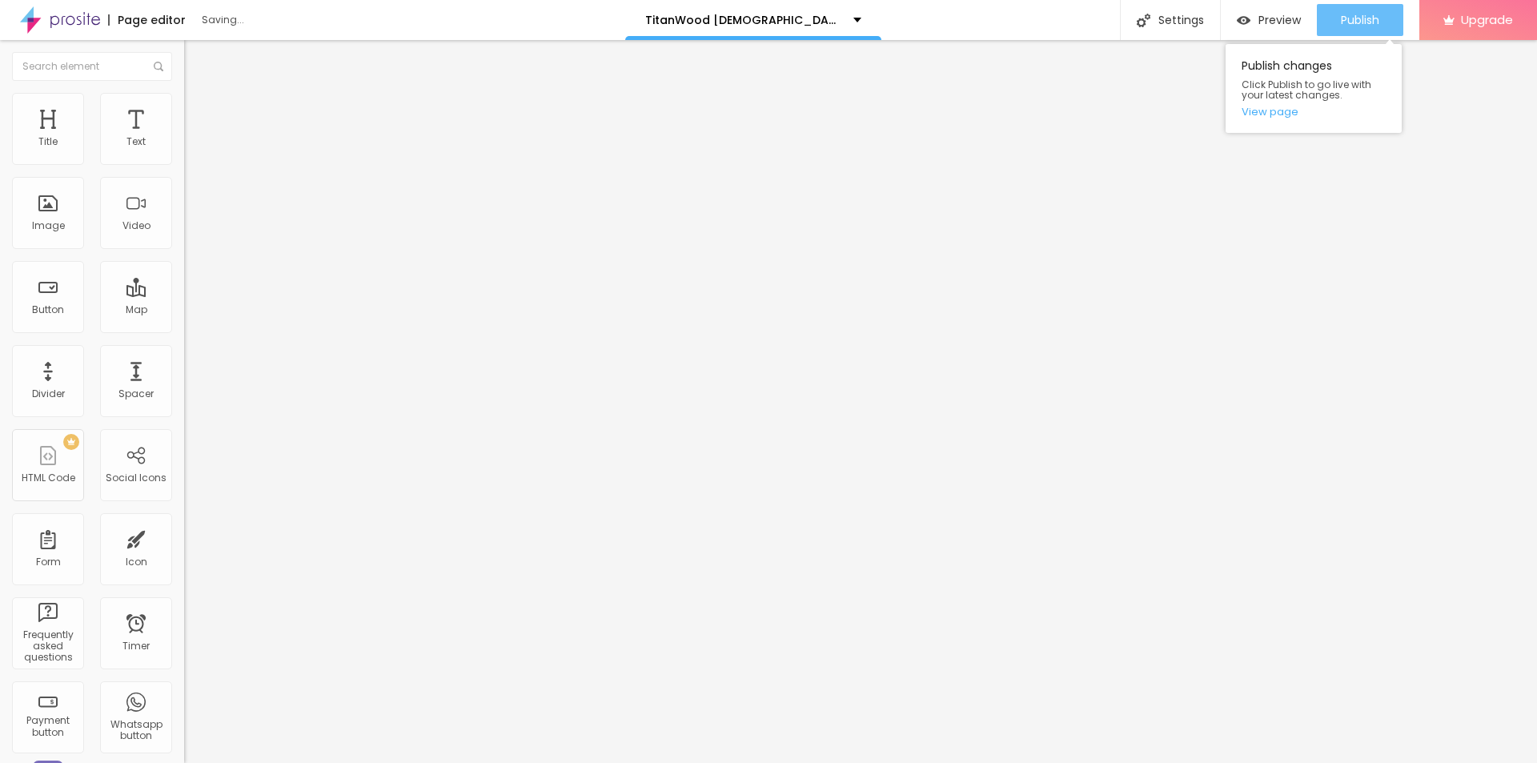
click at [1357, 33] on div "Publish" at bounding box center [1360, 20] width 38 height 32
click at [1289, 108] on link "View page" at bounding box center [1314, 111] width 144 height 10
